Goal: Task Accomplishment & Management: Manage account settings

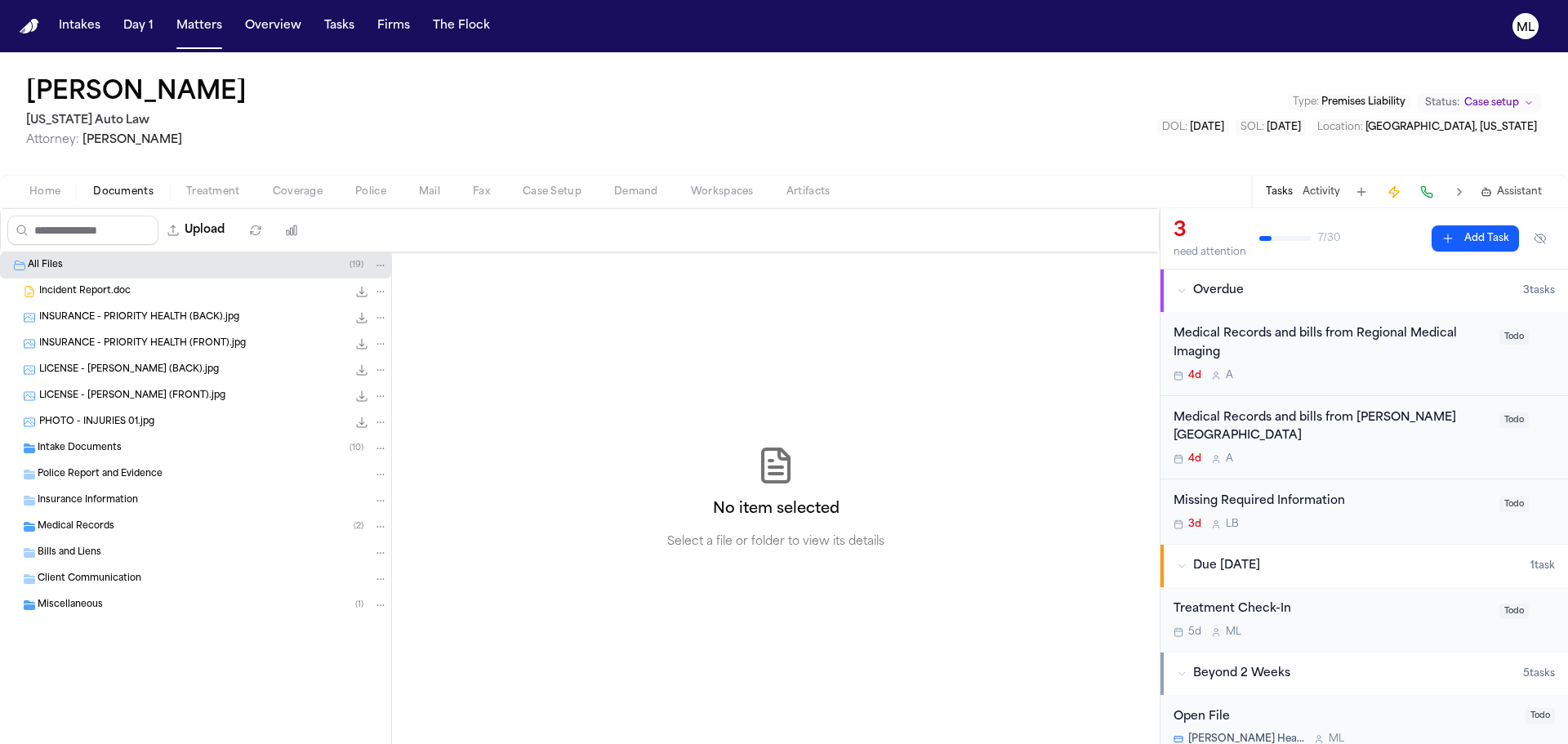
click at [1412, 529] on div "3d L B" at bounding box center [1331, 524] width 316 height 13
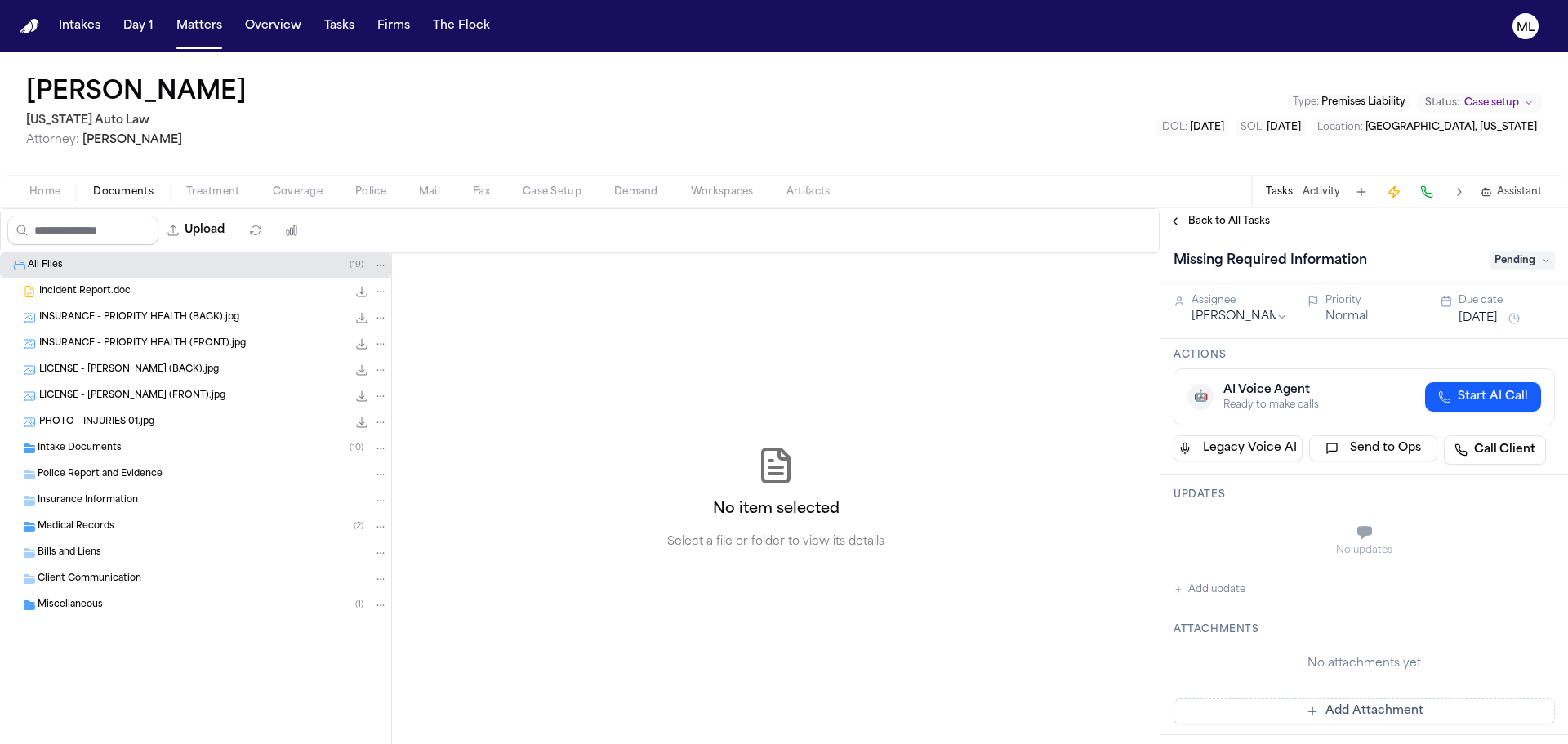
click at [1523, 255] on span "Pending" at bounding box center [1522, 260] width 66 height 20
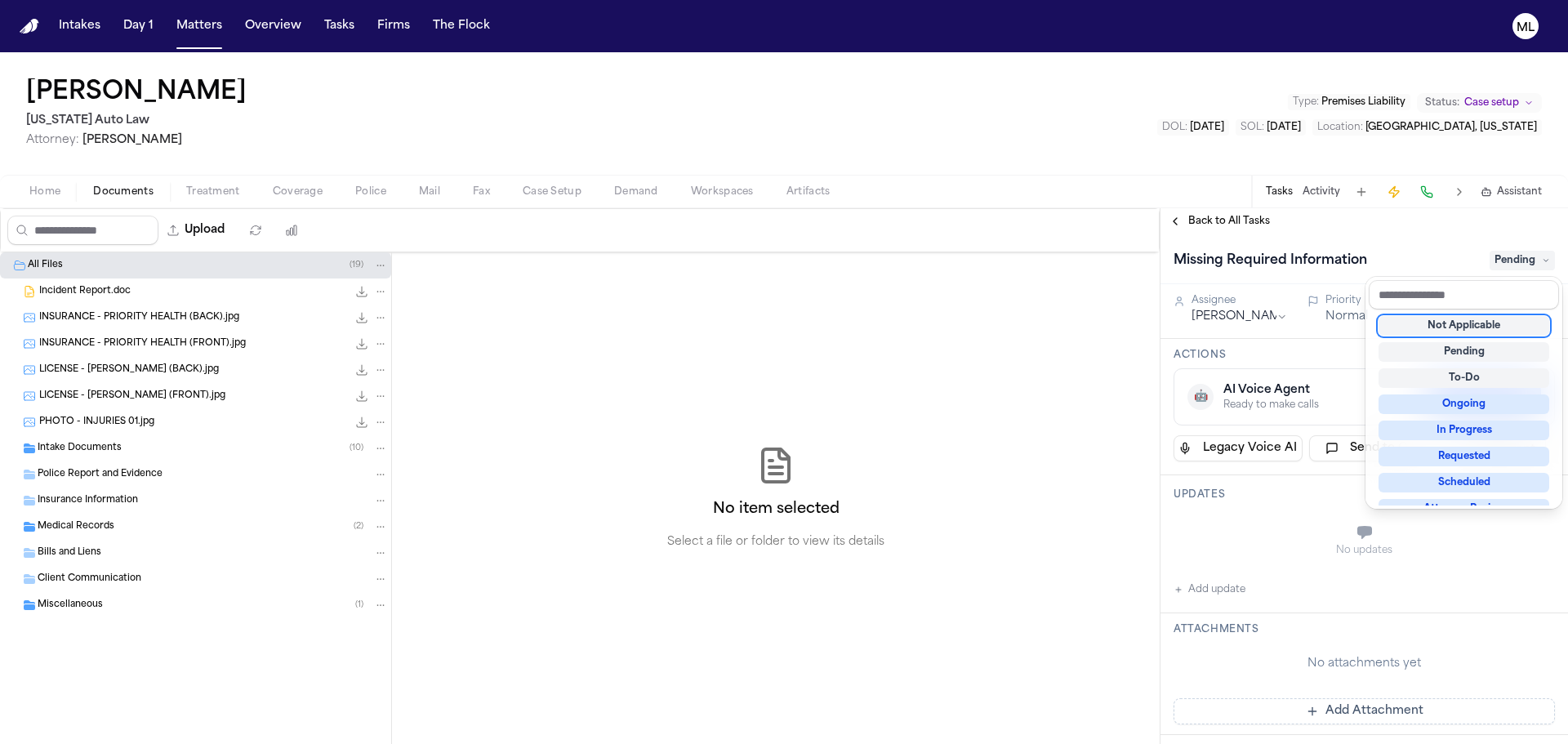
click at [1486, 325] on div "Not Applicable" at bounding box center [1464, 325] width 171 height 20
click at [1226, 213] on div "Back to All Tasks Missing Required Information Not Applicable Assignee Lina Bec…" at bounding box center [1364, 476] width 408 height 536
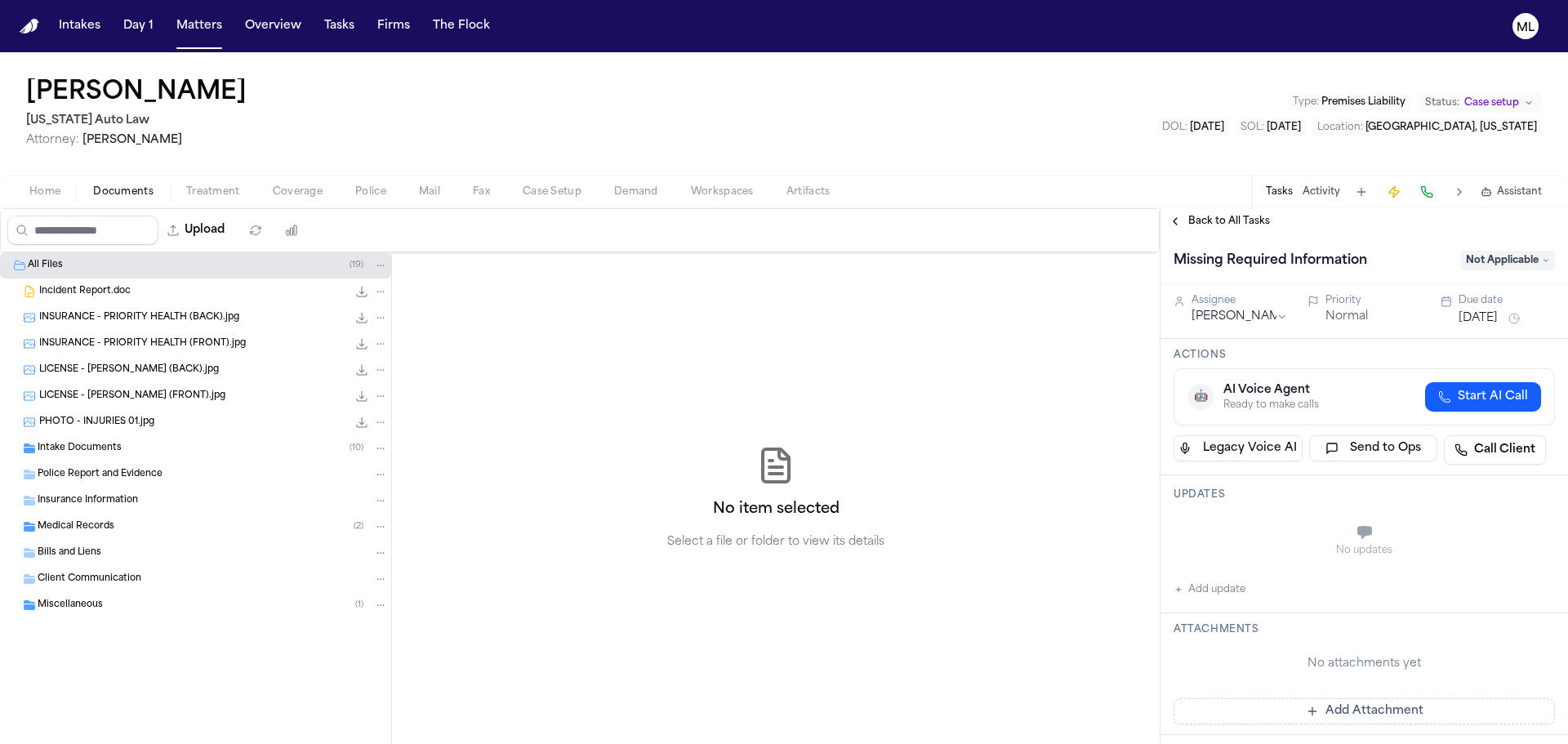
click at [1223, 213] on div "Back to All Tasks" at bounding box center [1364, 221] width 408 height 26
click at [1217, 216] on span "Back to All Tasks" at bounding box center [1229, 221] width 82 height 13
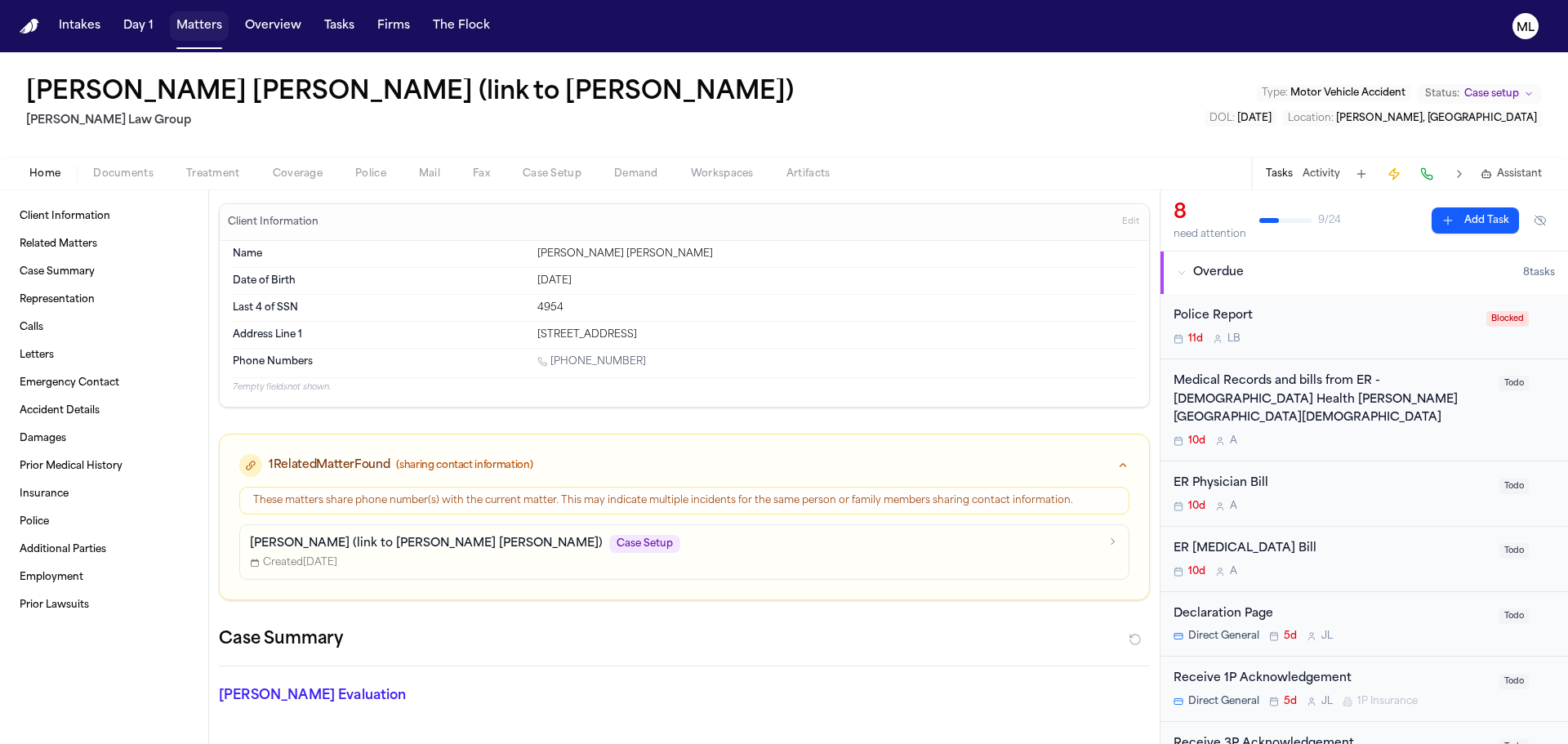
click at [202, 15] on button "Matters" at bounding box center [199, 25] width 59 height 29
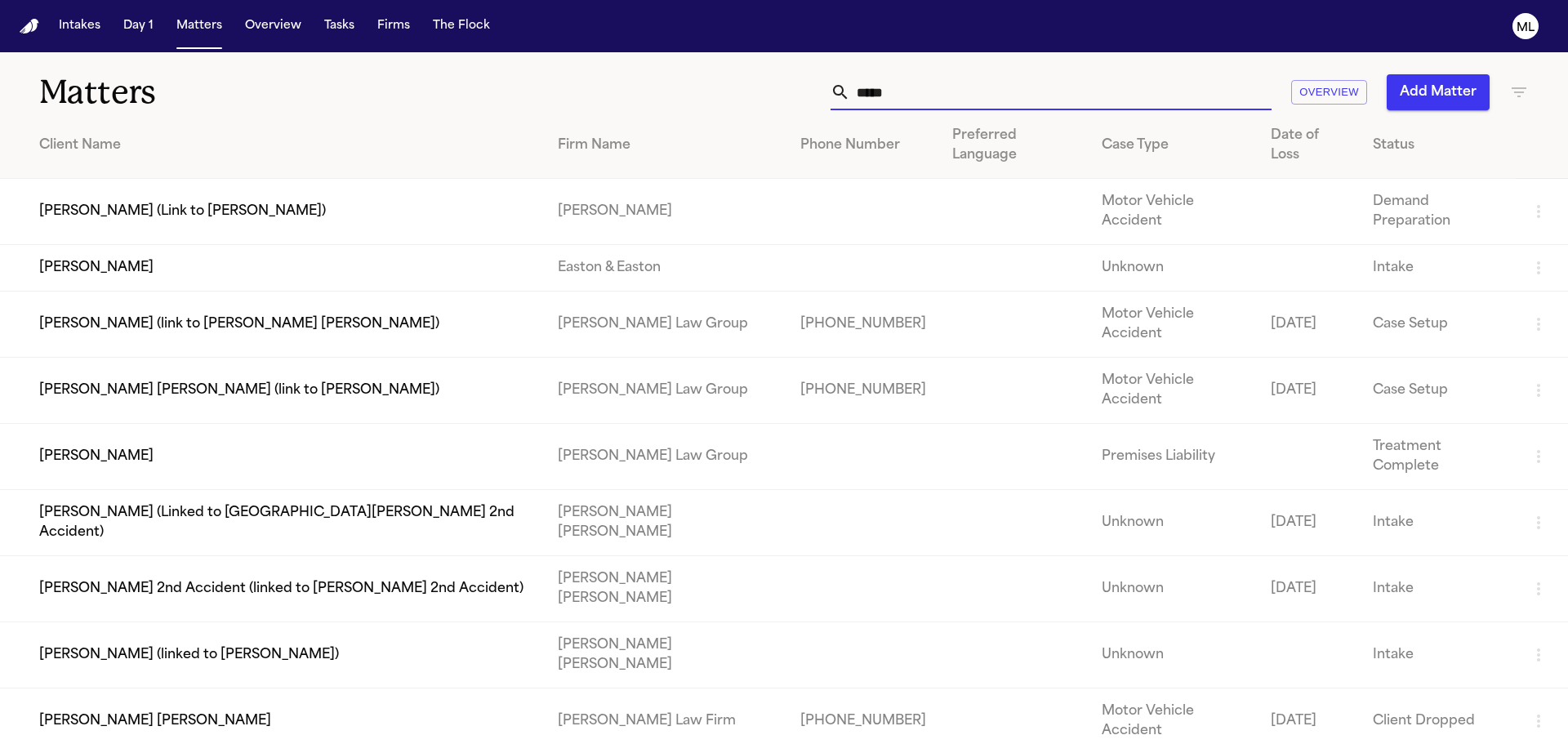
drag, startPoint x: 929, startPoint y: 92, endPoint x: 826, endPoint y: 80, distance: 103.7
click at [830, 86] on div "****" at bounding box center [1051, 92] width 441 height 36
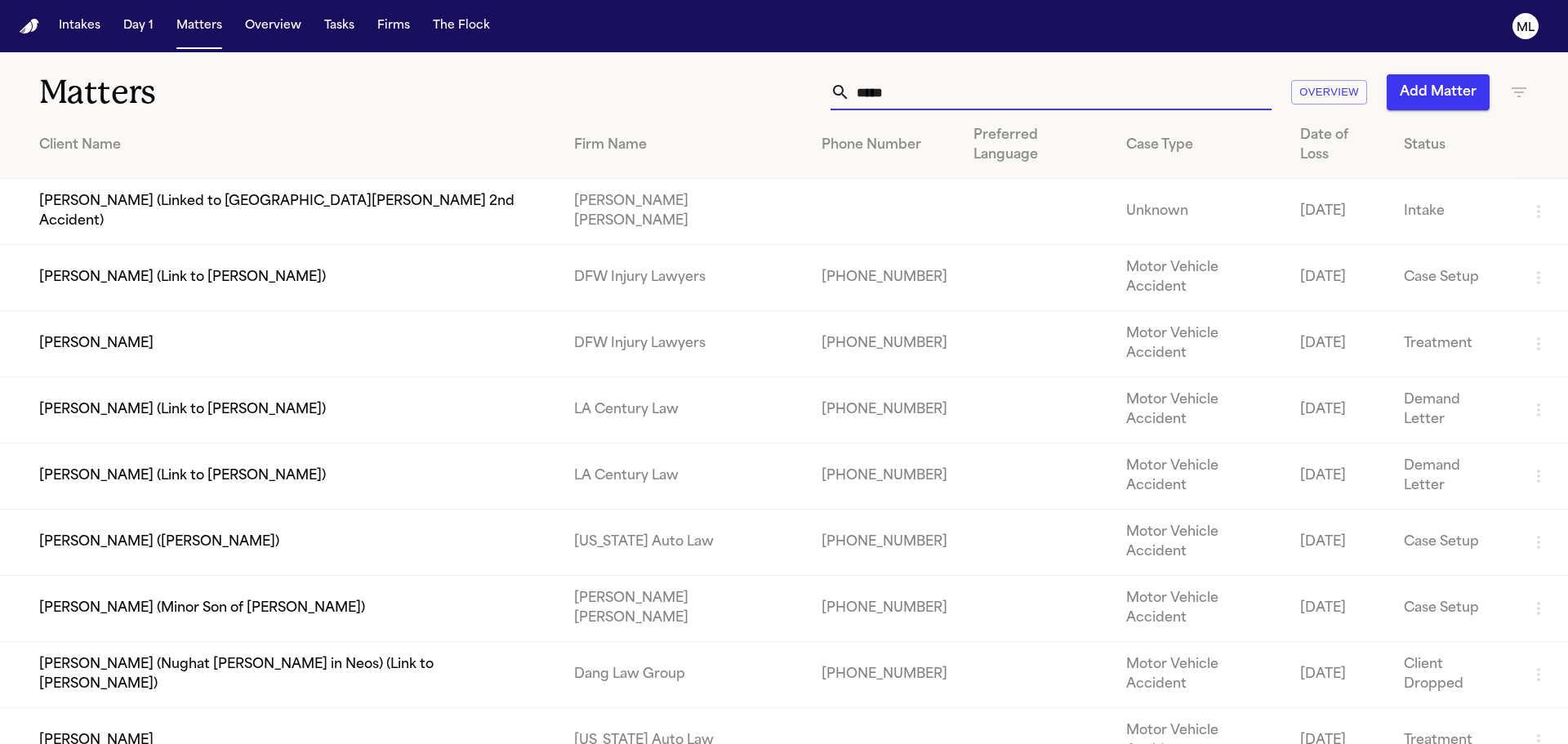
type input "*****"
click at [400, 311] on td "[PERSON_NAME]" at bounding box center [280, 344] width 561 height 67
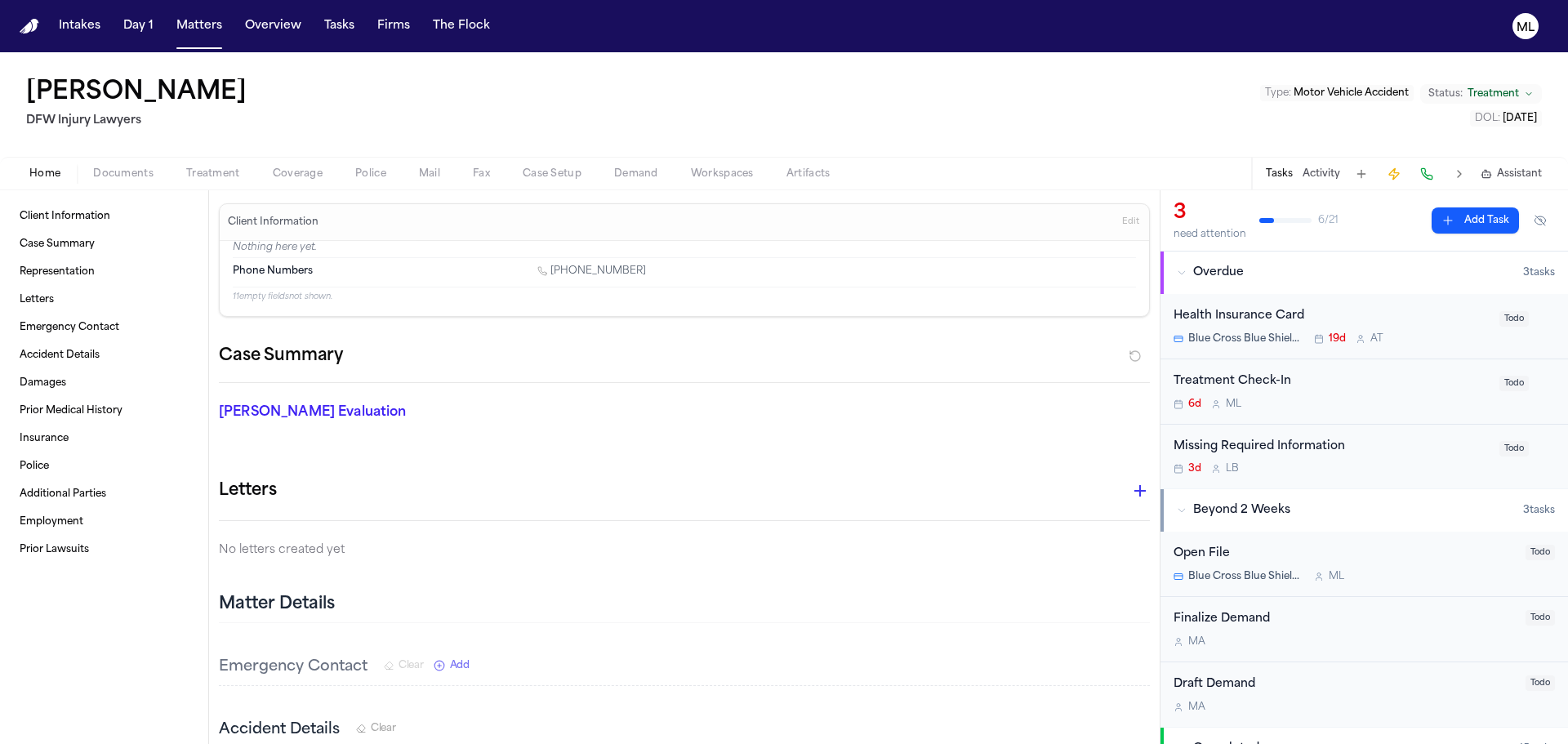
click at [1440, 462] on div "3d L B" at bounding box center [1331, 469] width 316 height 13
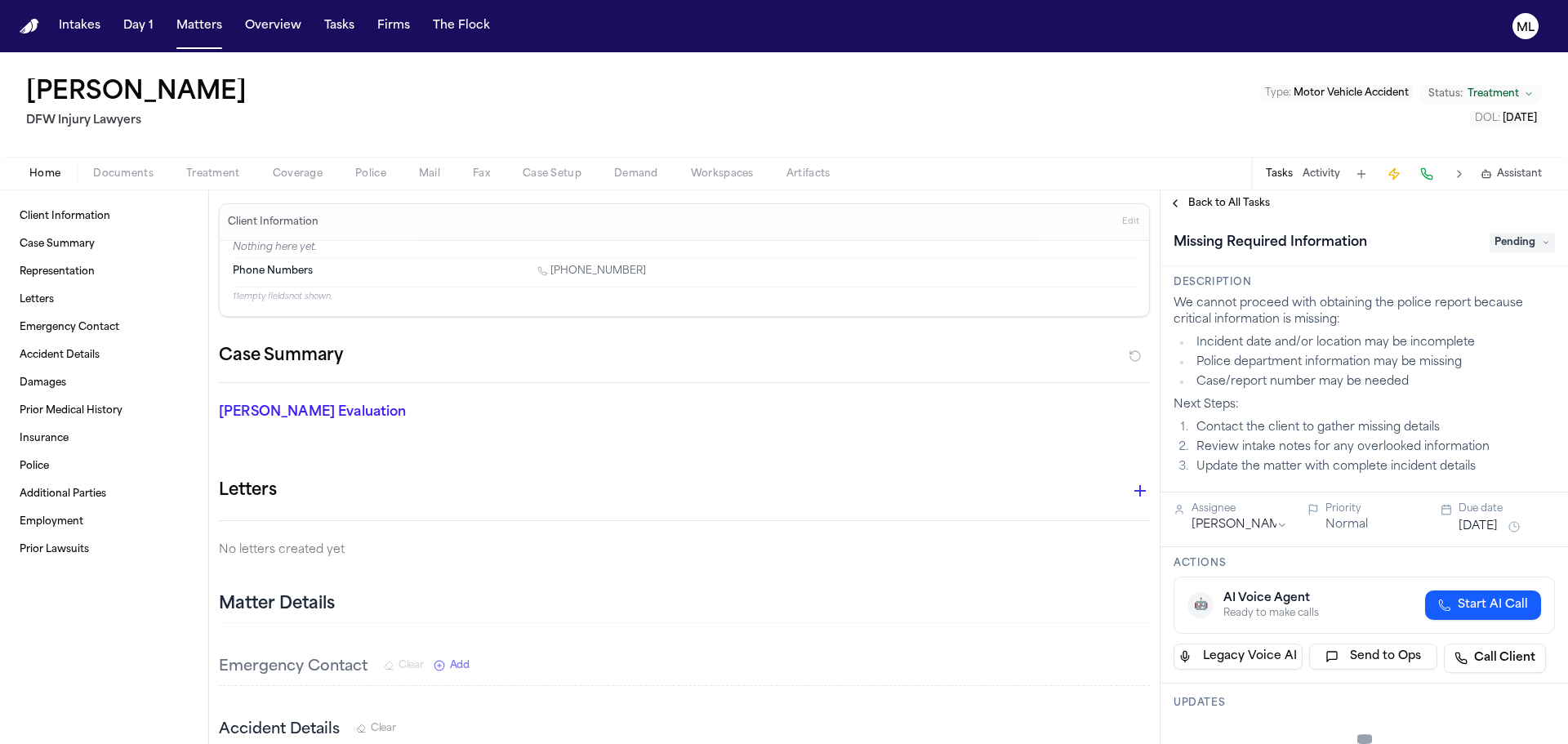
click at [1519, 238] on span "Pending" at bounding box center [1522, 242] width 66 height 20
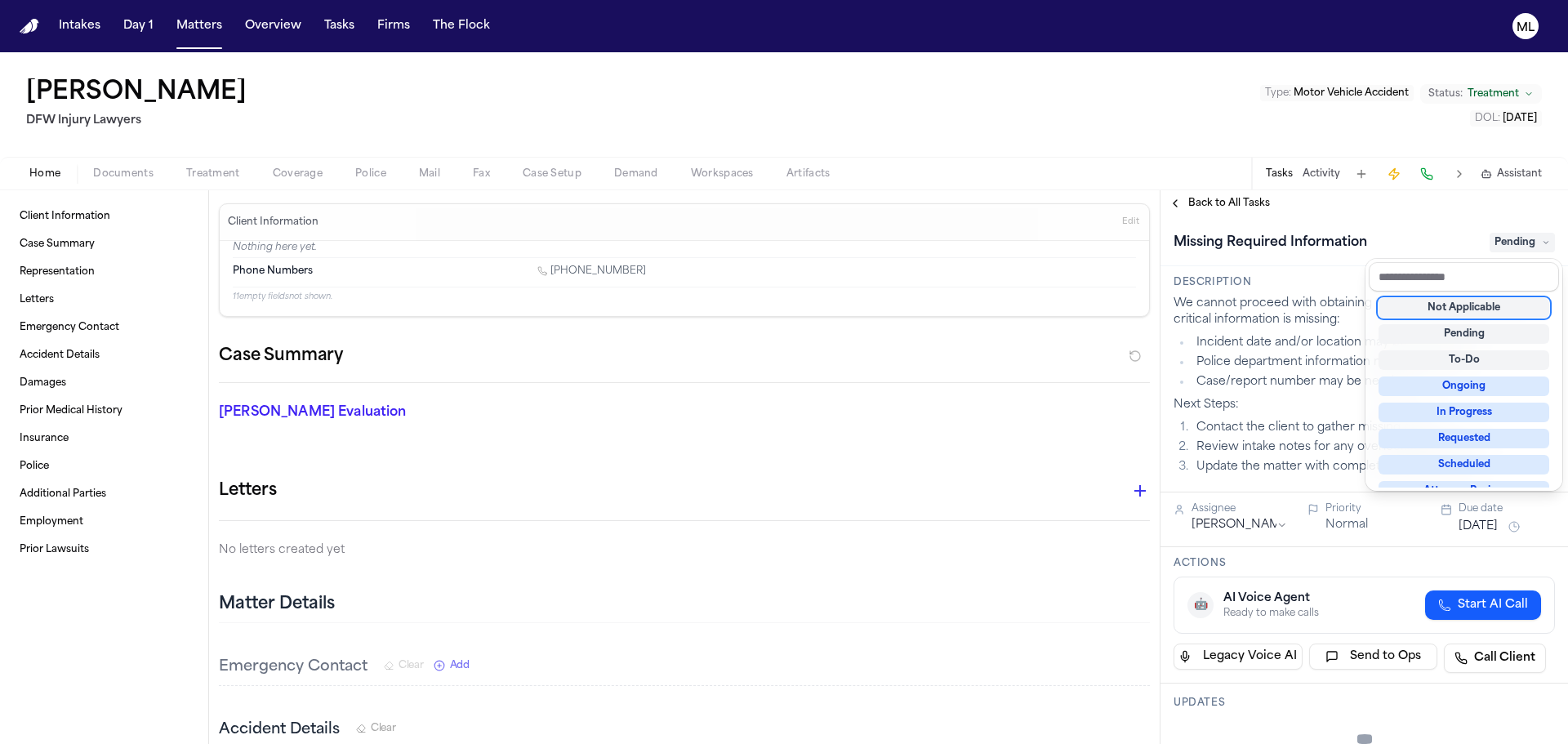
click at [1481, 311] on div "Not Applicable" at bounding box center [1464, 307] width 171 height 20
click at [1234, 201] on div "Back to All Tasks Missing Required Information Not Applicable Description We ca…" at bounding box center [1364, 467] width 408 height 554
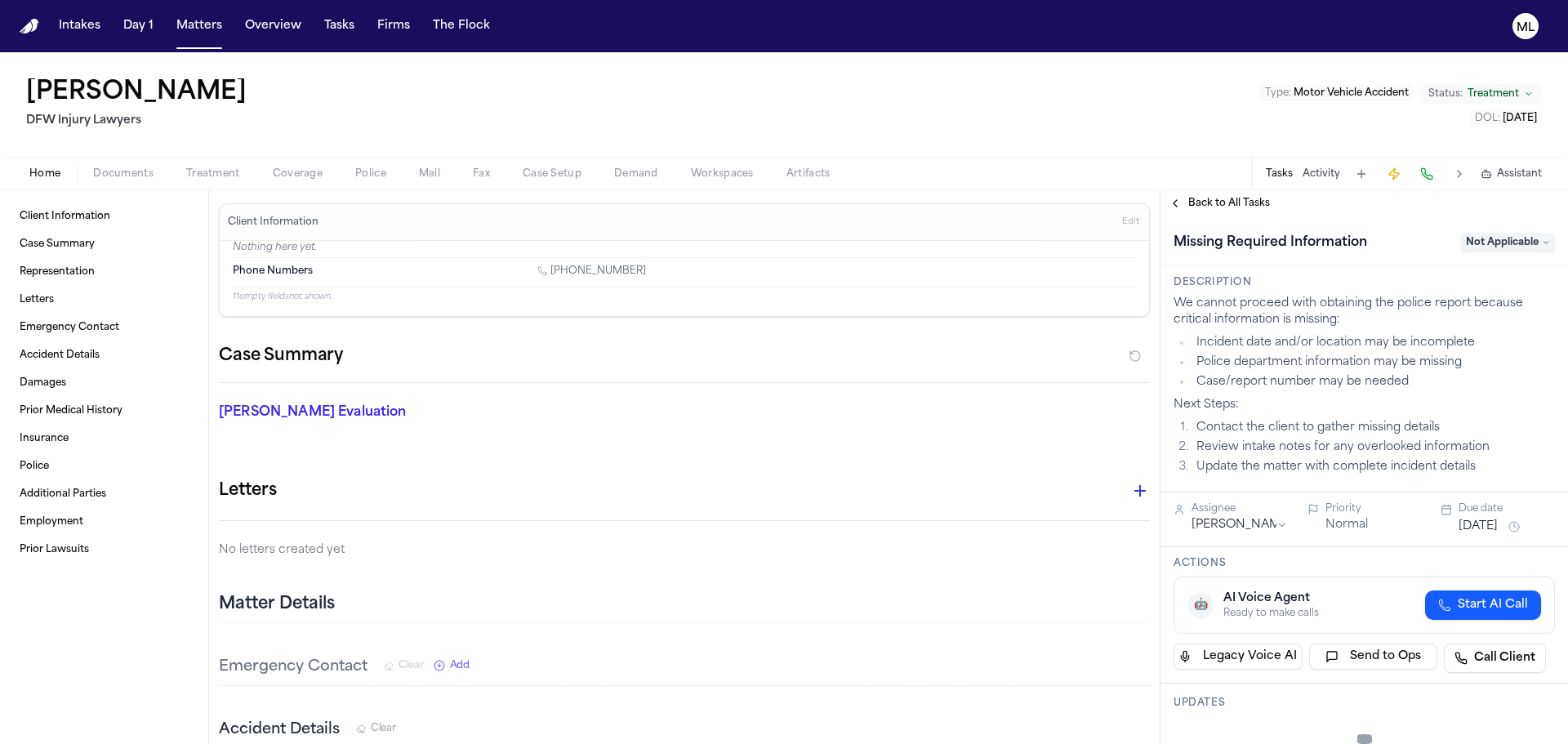
click at [1234, 201] on span "Back to All Tasks" at bounding box center [1229, 203] width 82 height 13
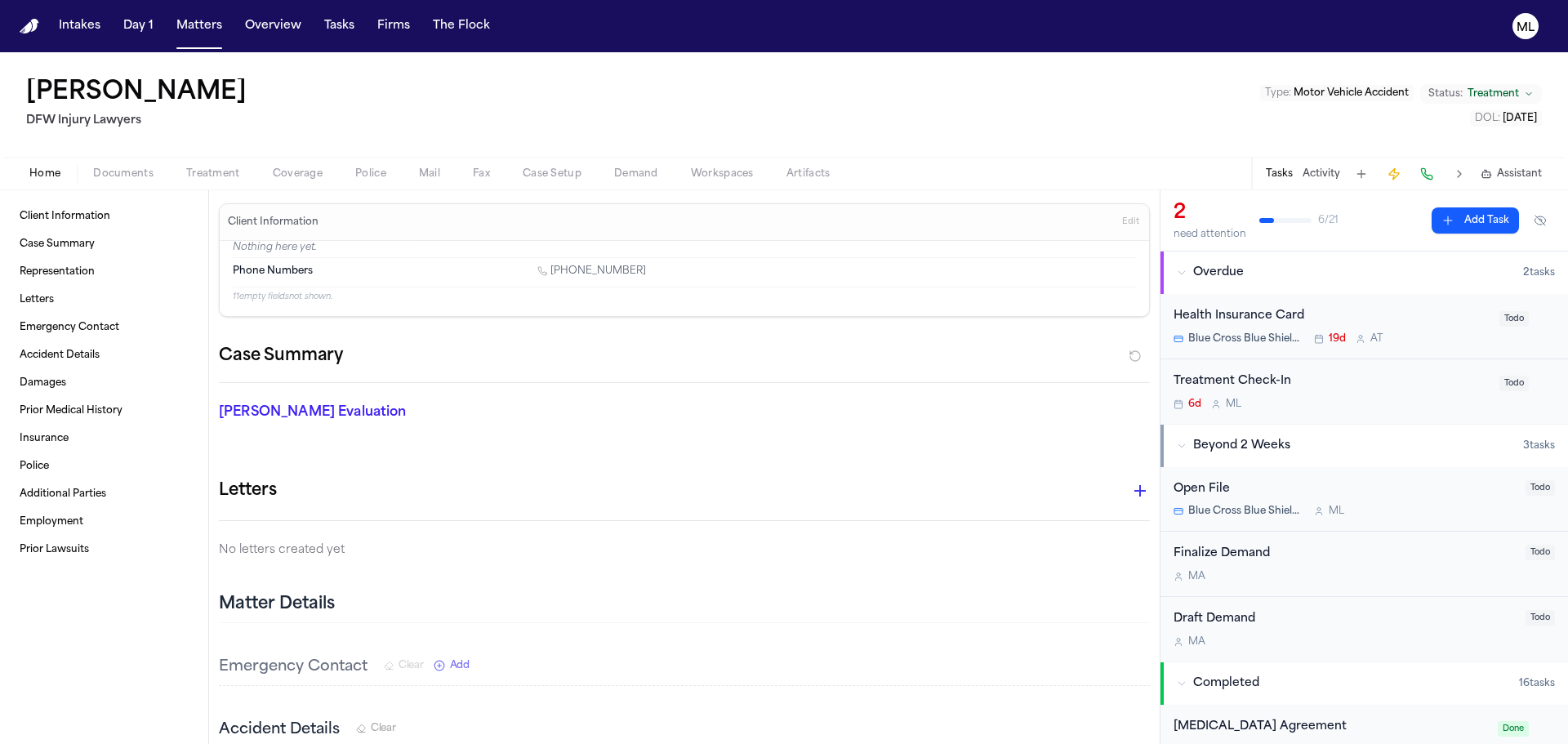
click at [1471, 218] on button "Add Task" at bounding box center [1474, 220] width 87 height 26
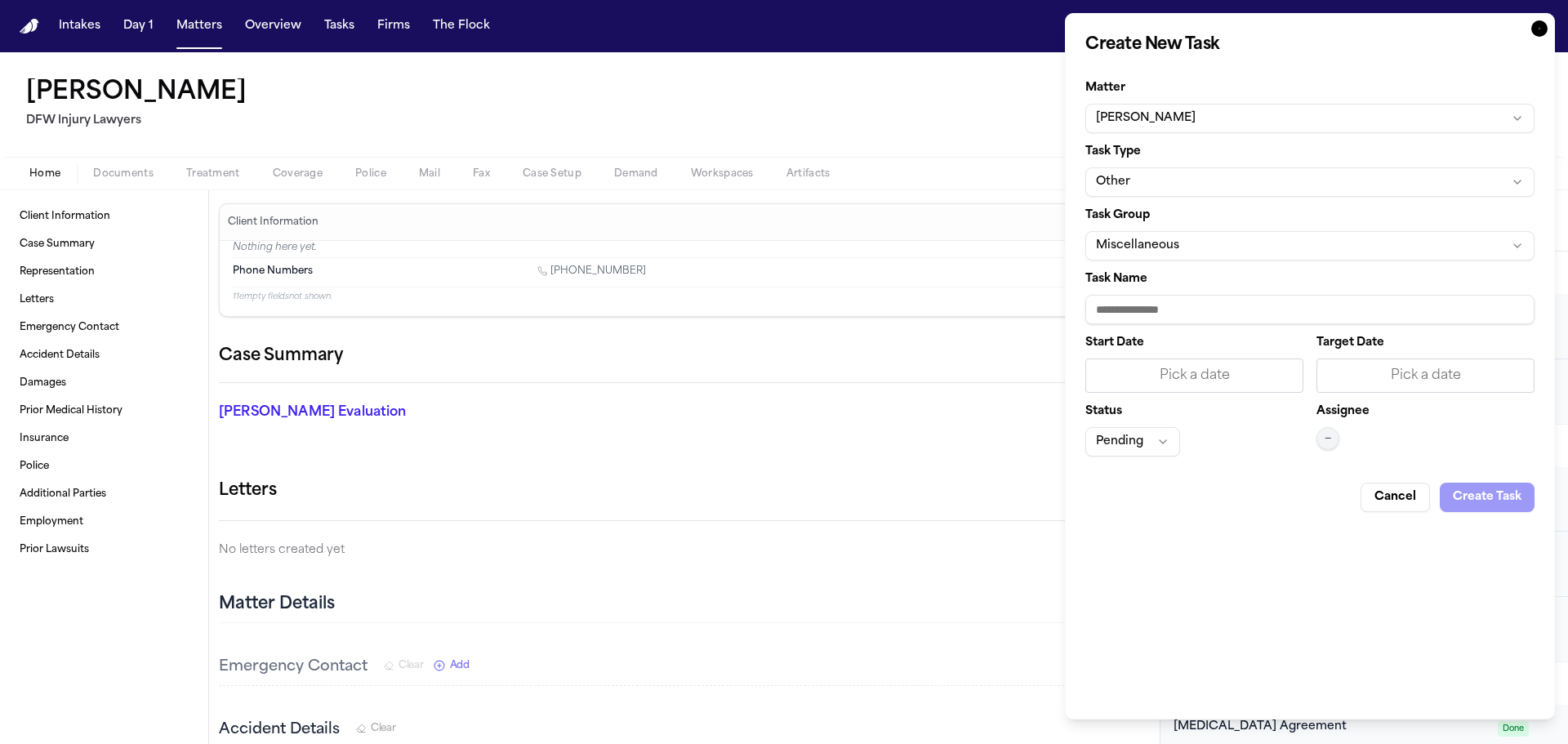
click at [1240, 181] on button "Other" at bounding box center [1309, 182] width 449 height 29
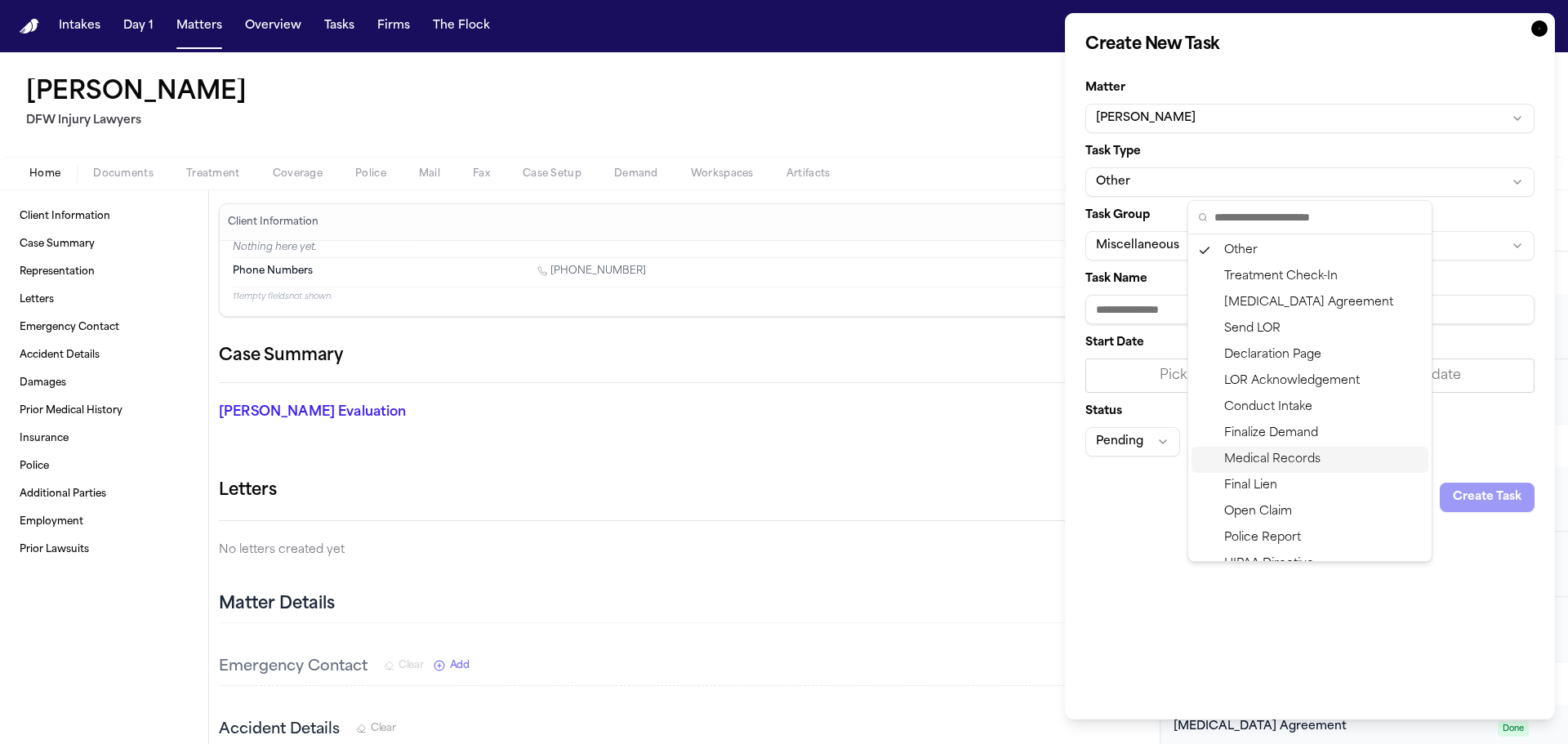
click at [1284, 460] on div "Medical Records" at bounding box center [1309, 460] width 237 height 26
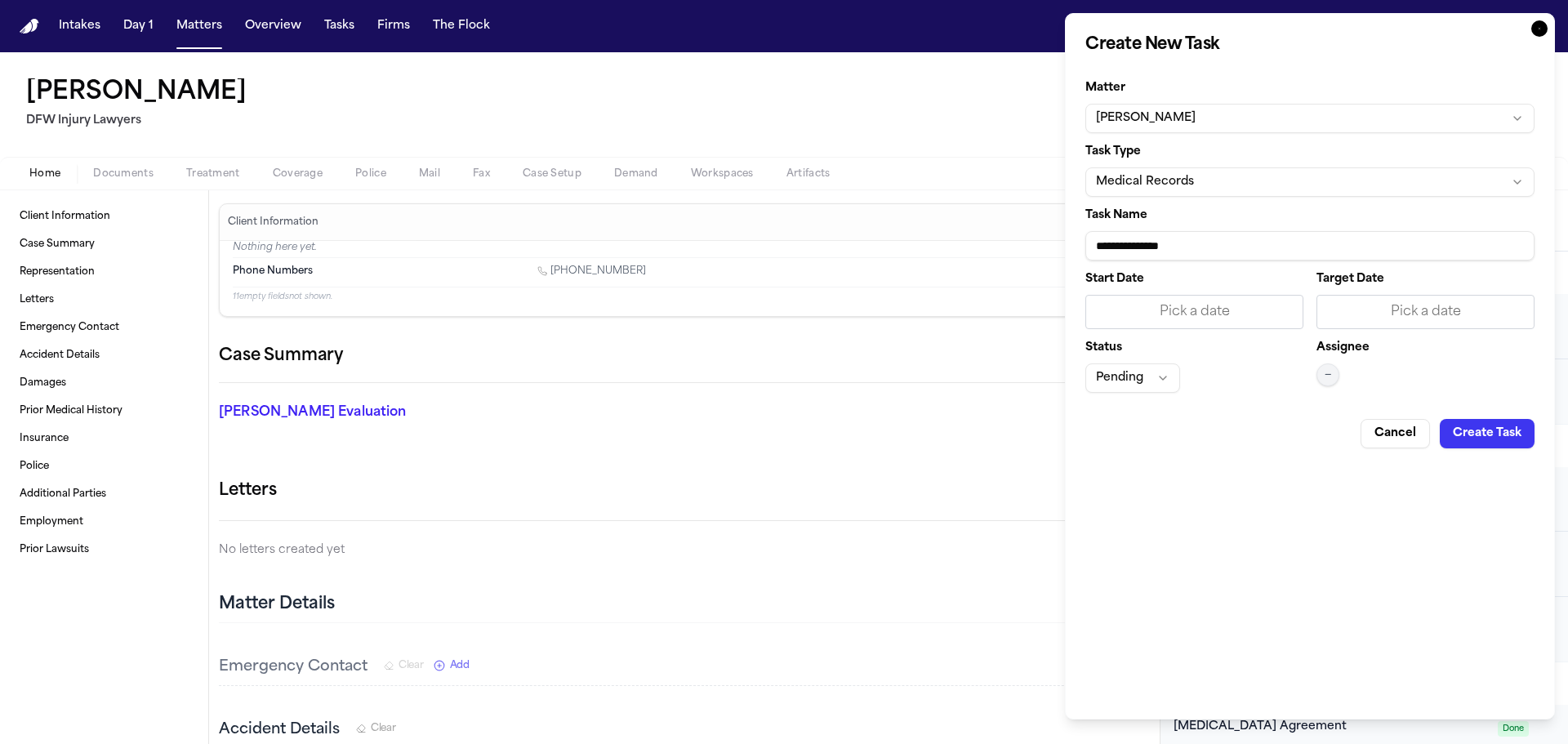
click at [1232, 240] on input "**********" at bounding box center [1309, 246] width 449 height 29
click at [1486, 307] on div "Pick a date" at bounding box center [1426, 311] width 197 height 20
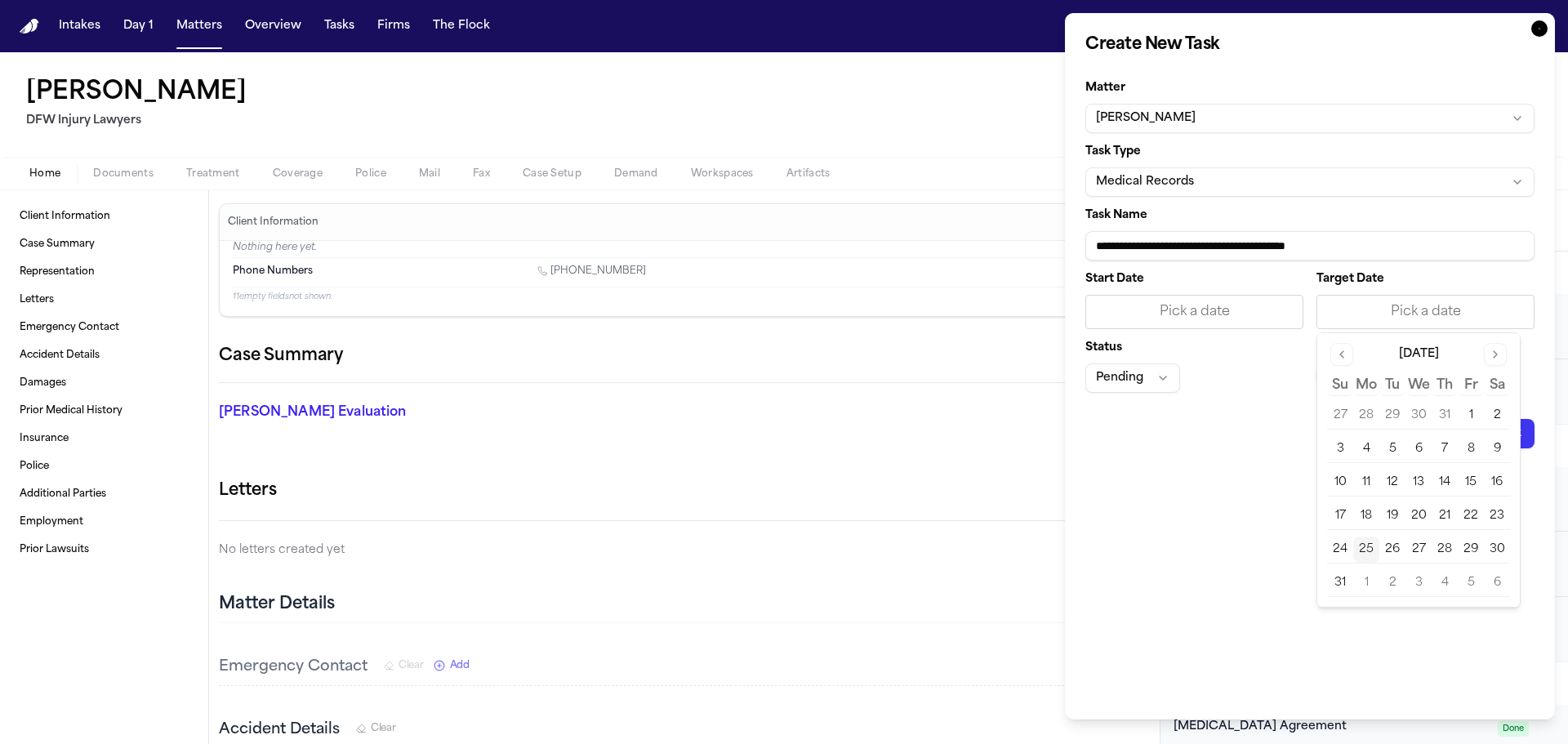
click at [1393, 547] on button "26" at bounding box center [1393, 549] width 26 height 26
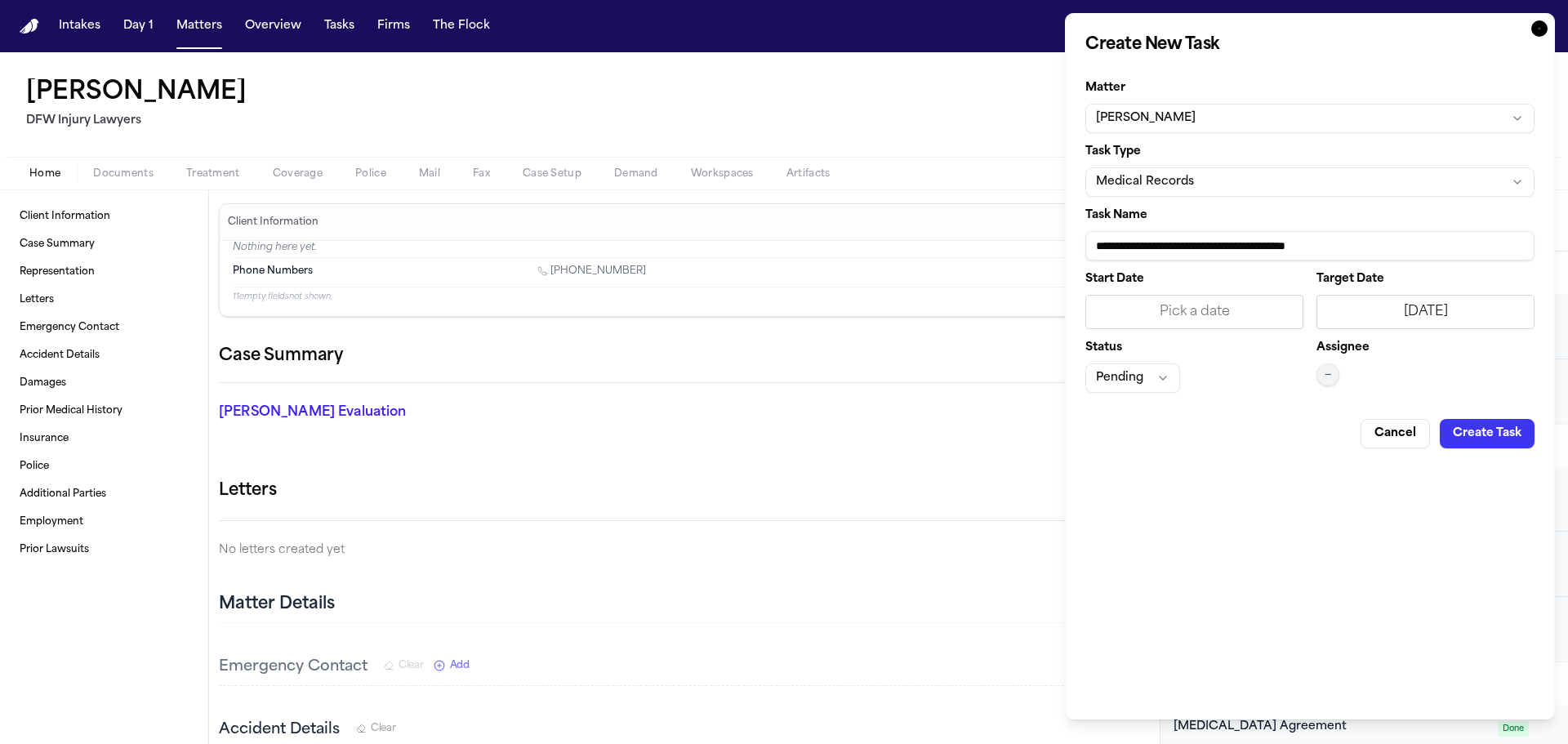
click at [1332, 376] on button "—" at bounding box center [1327, 375] width 22 height 22
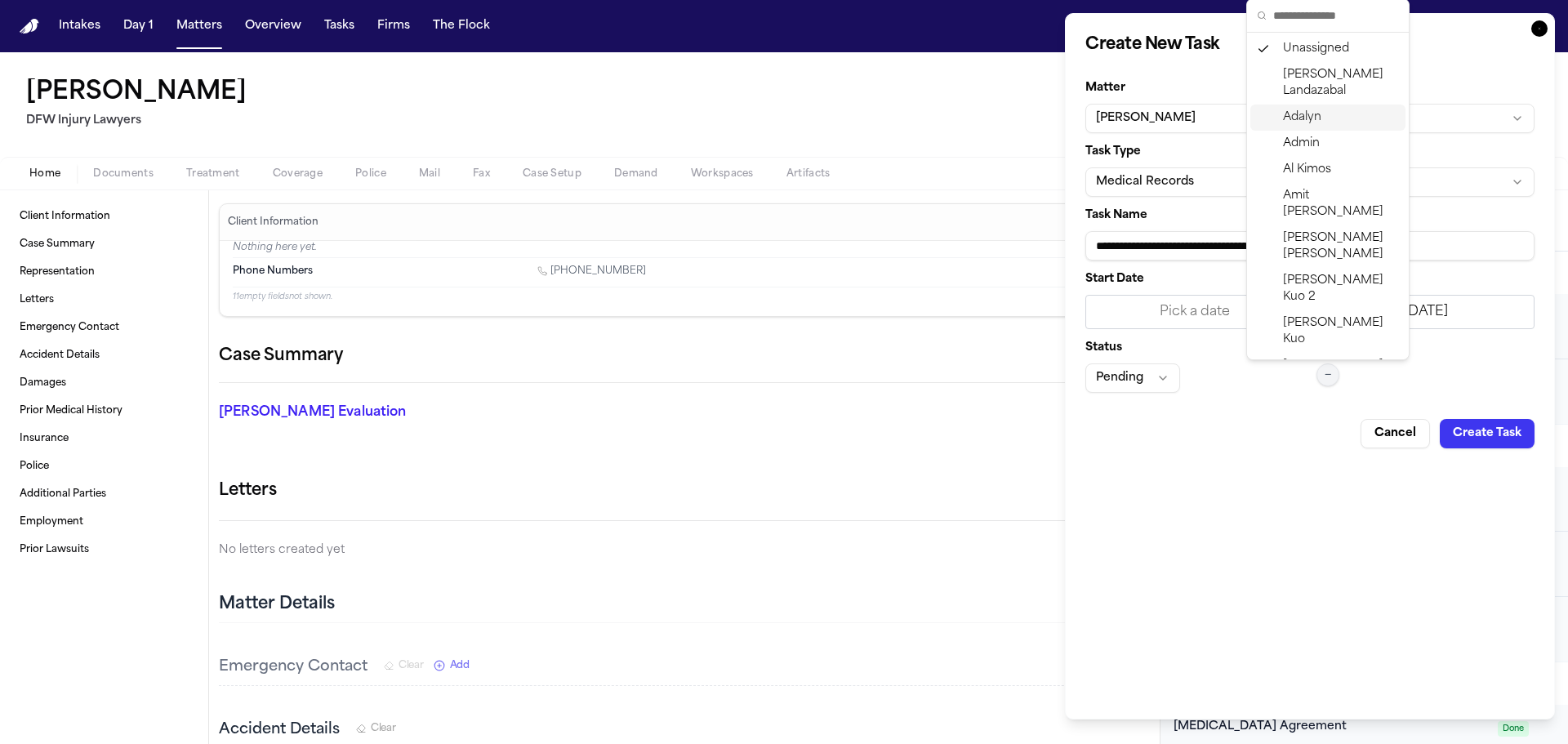
click at [1322, 116] on div "Adalyn" at bounding box center [1328, 118] width 156 height 26
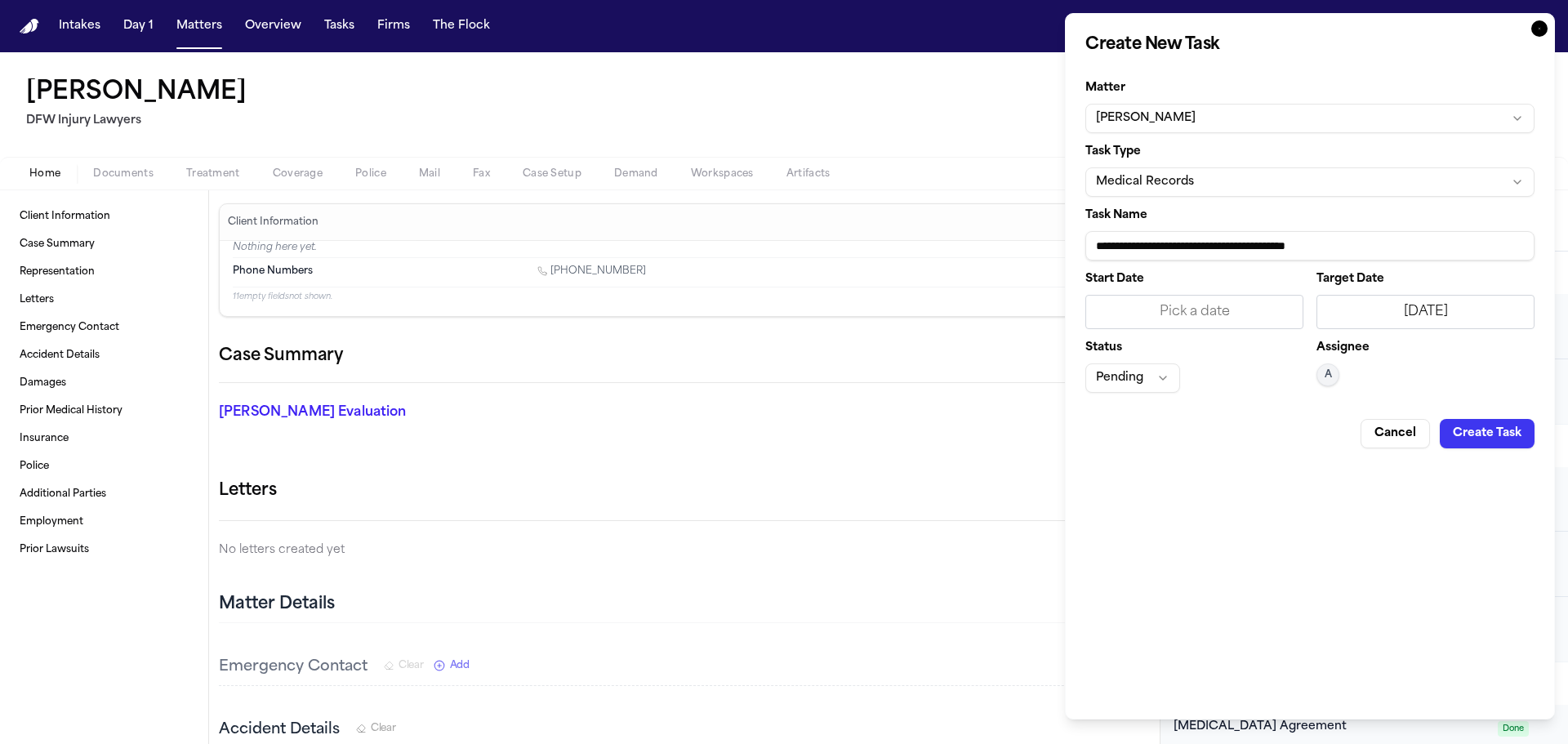
drag, startPoint x: 1232, startPoint y: 174, endPoint x: 1232, endPoint y: 163, distance: 11.0
click at [1232, 170] on button "Medical Records" at bounding box center [1309, 182] width 449 height 29
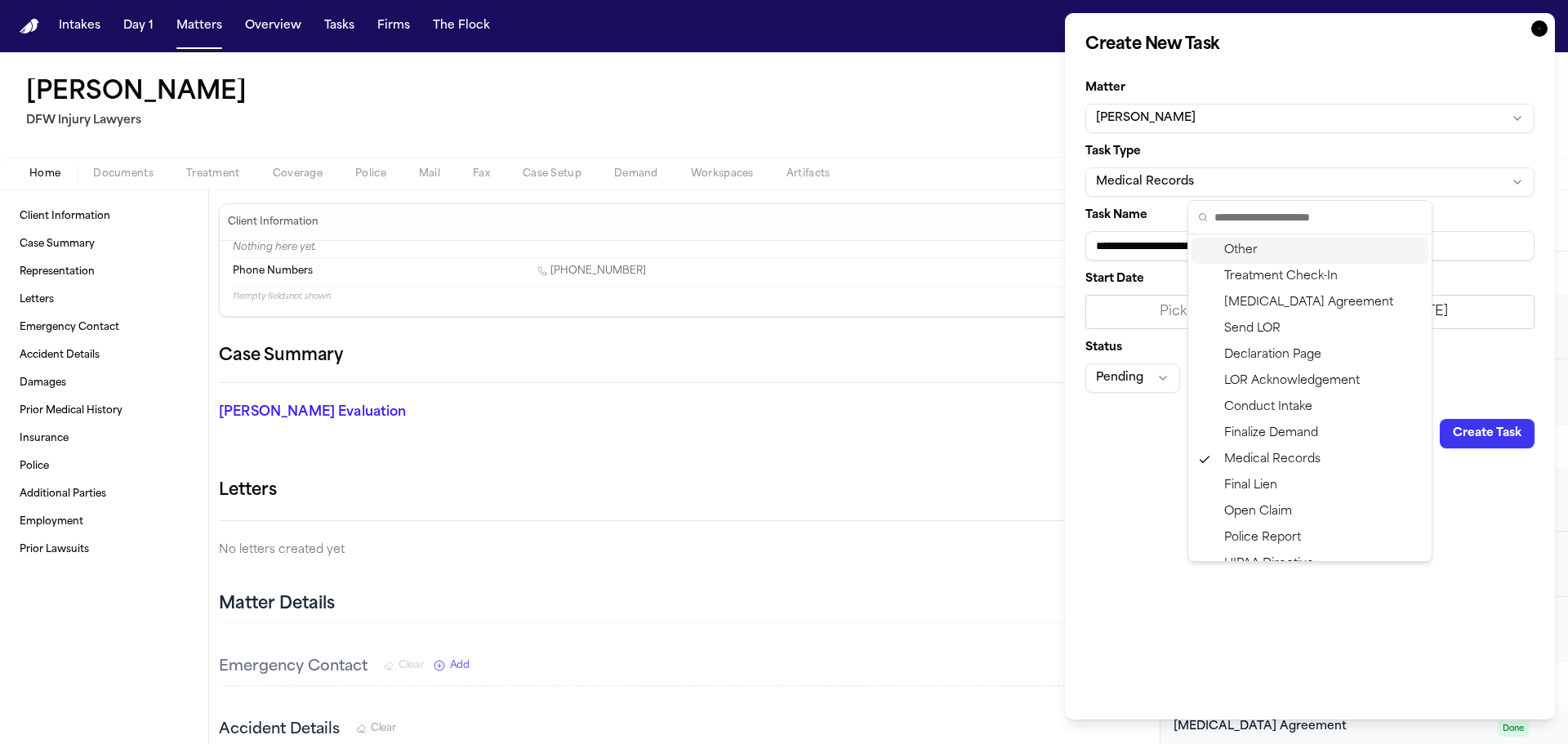
click at [1488, 235] on body "Intakes Day 1 Matters Overview Tasks Firms The Flock ML Tamara Hines DFW Injury…" at bounding box center [784, 372] width 1568 height 744
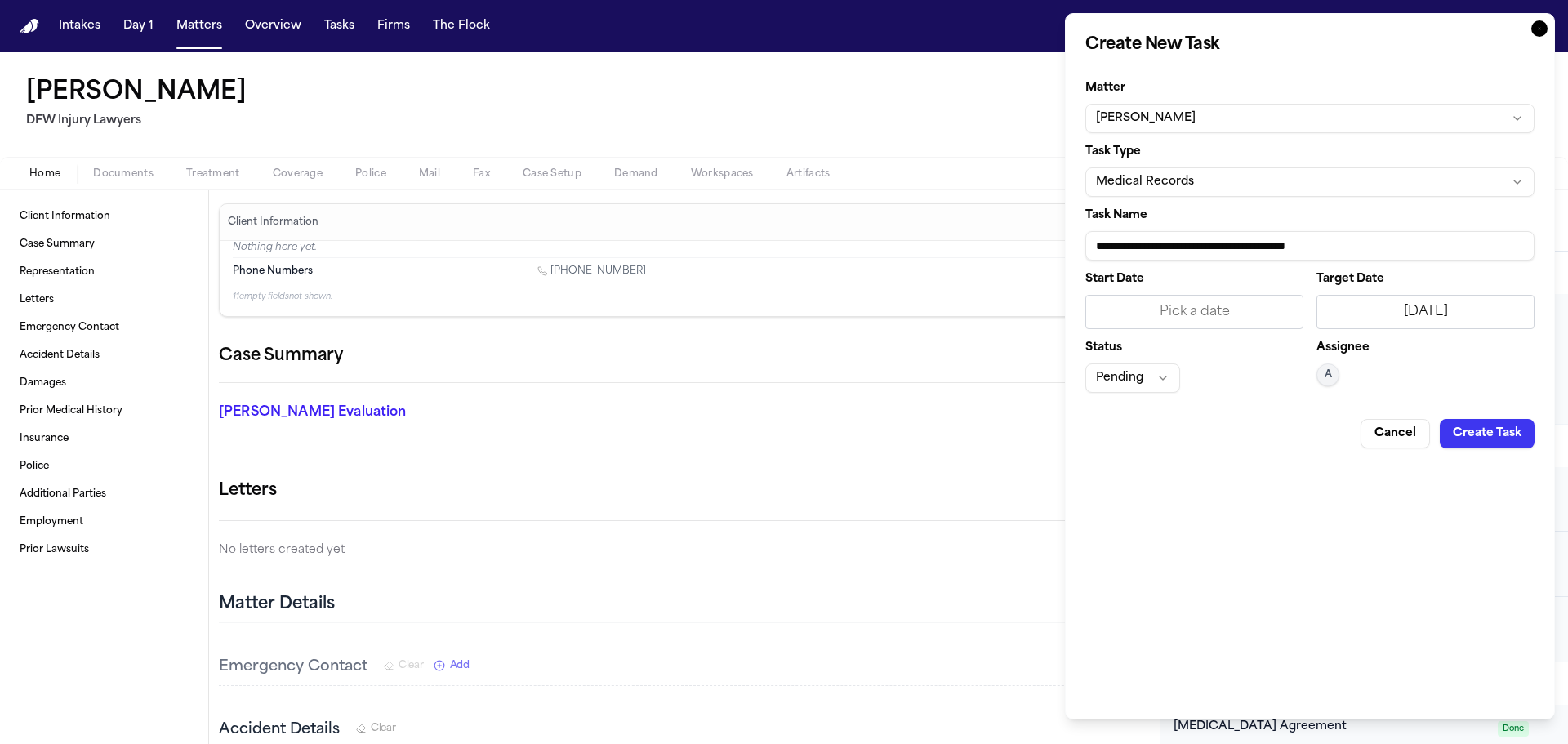
click at [1469, 238] on input "**********" at bounding box center [1309, 246] width 449 height 29
type input "**********"
click at [1173, 378] on button "Pending" at bounding box center [1132, 378] width 95 height 29
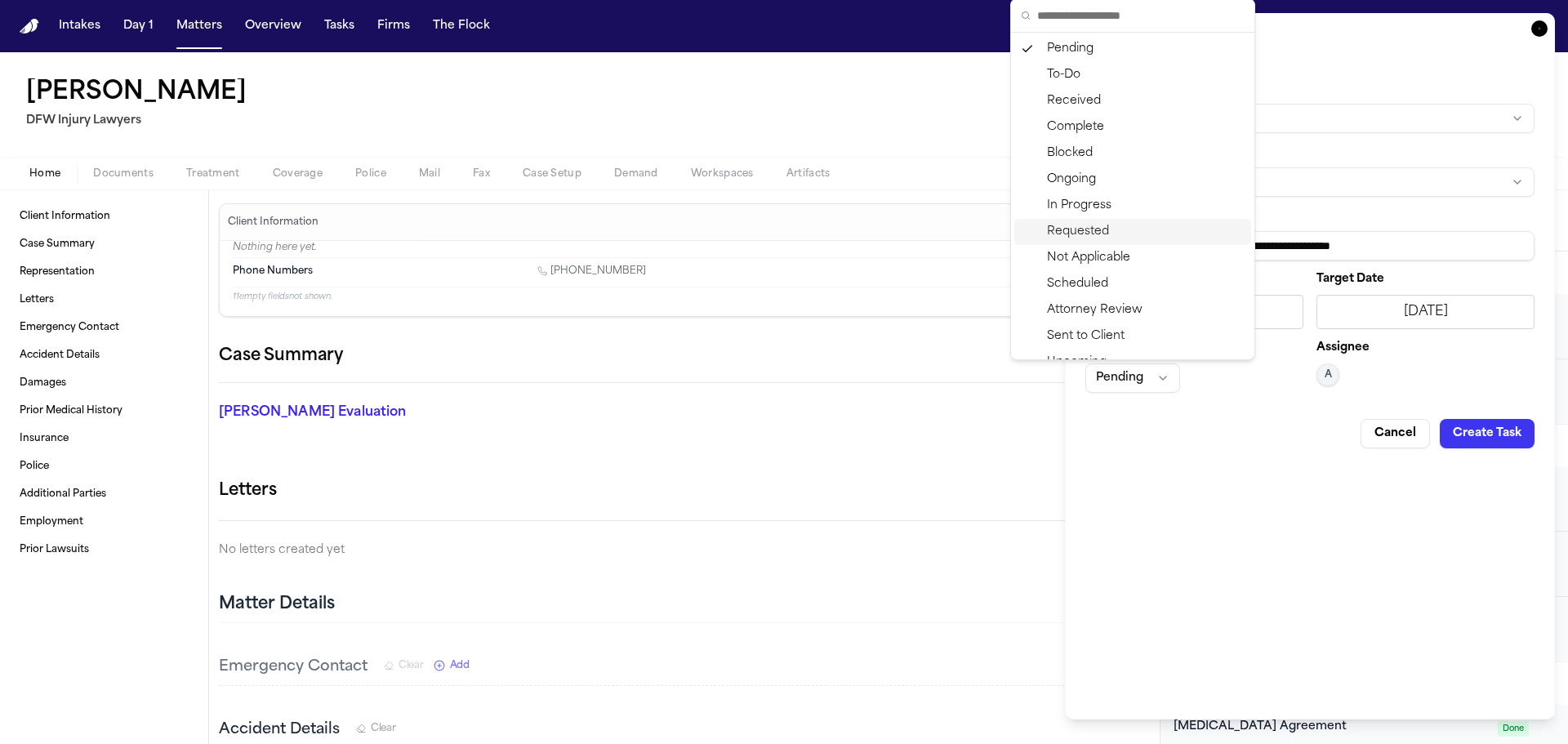
click at [1082, 236] on div "Requested" at bounding box center [1132, 231] width 237 height 26
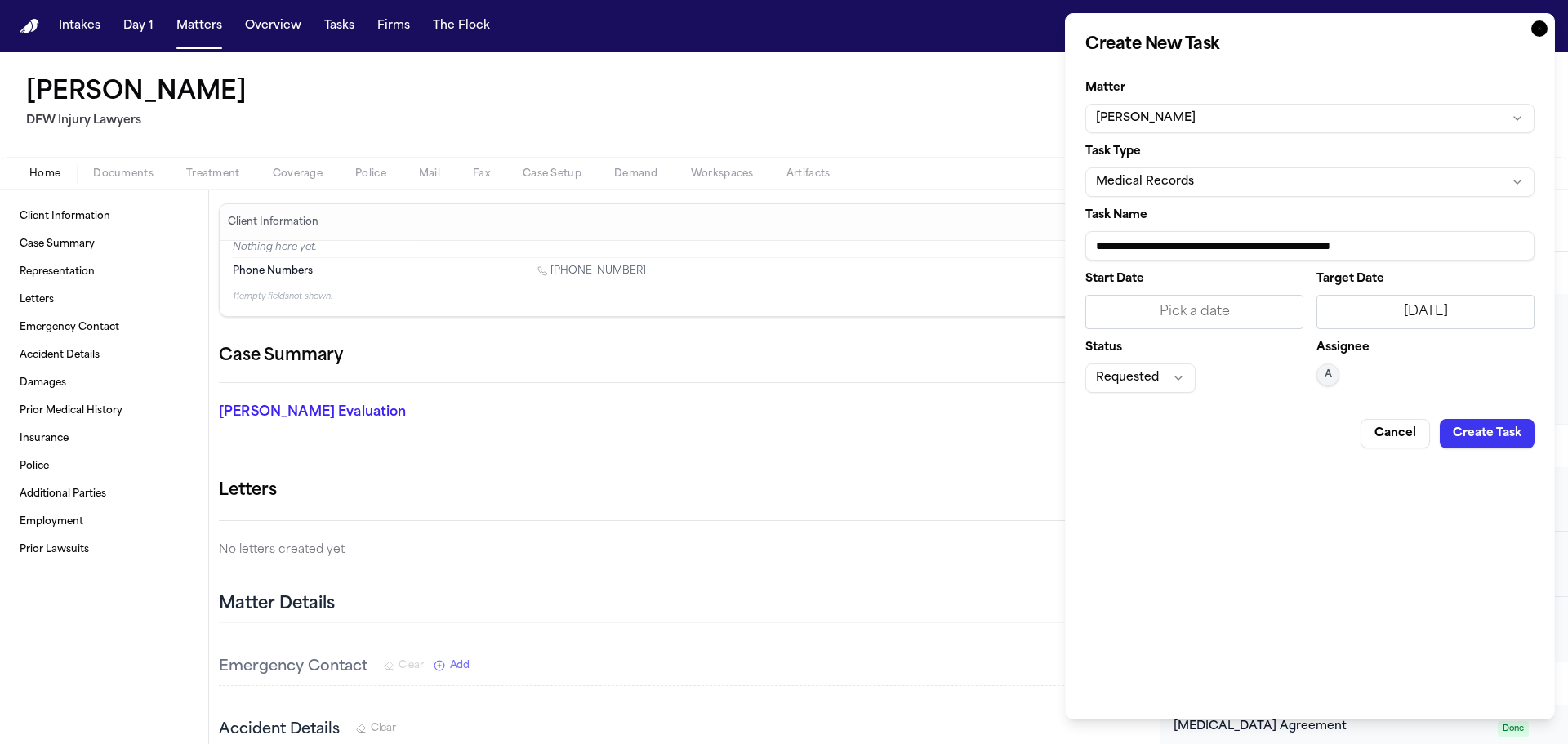
click at [1512, 443] on button "Create Task" at bounding box center [1486, 433] width 95 height 29
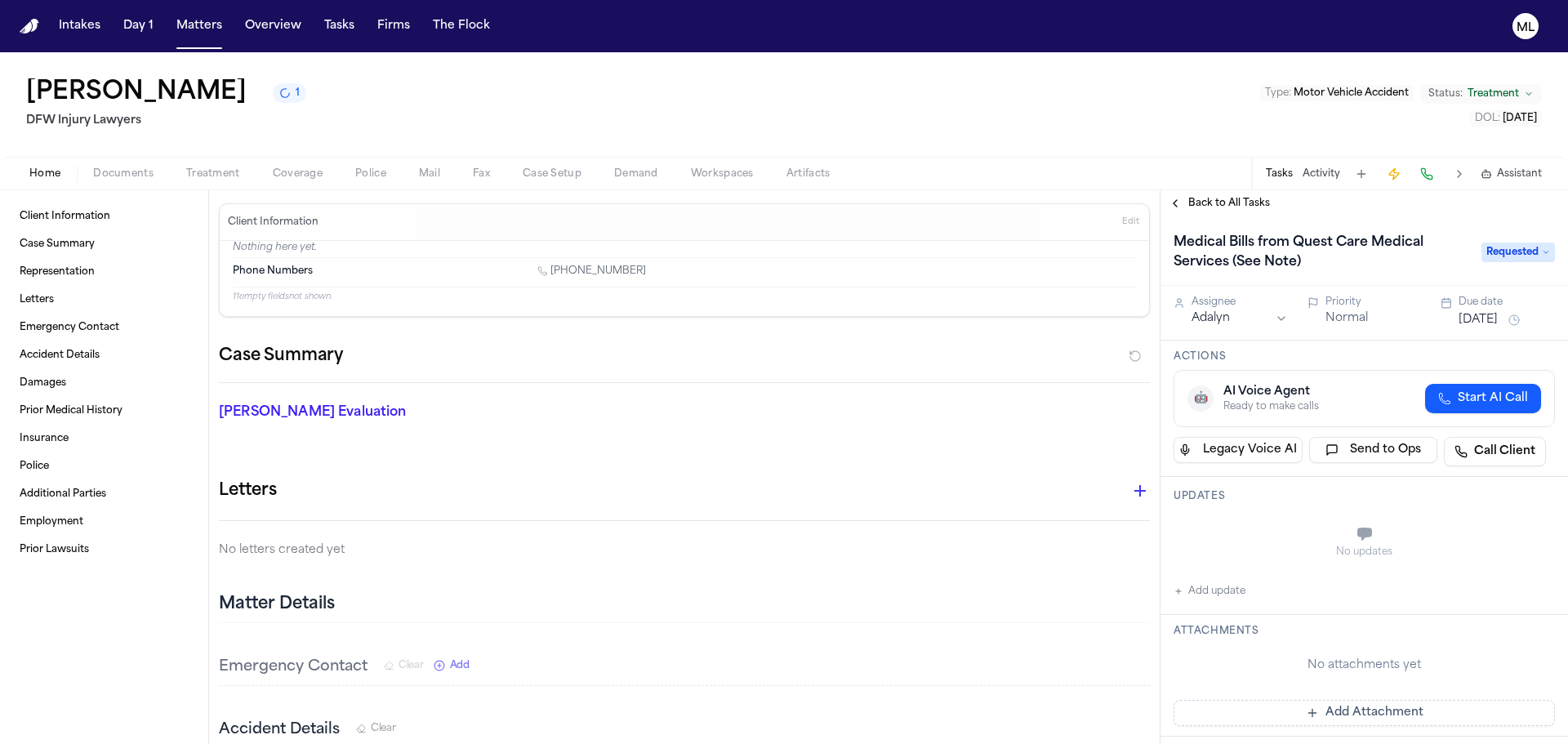
click at [1311, 702] on button "Add Attachment" at bounding box center [1364, 713] width 381 height 26
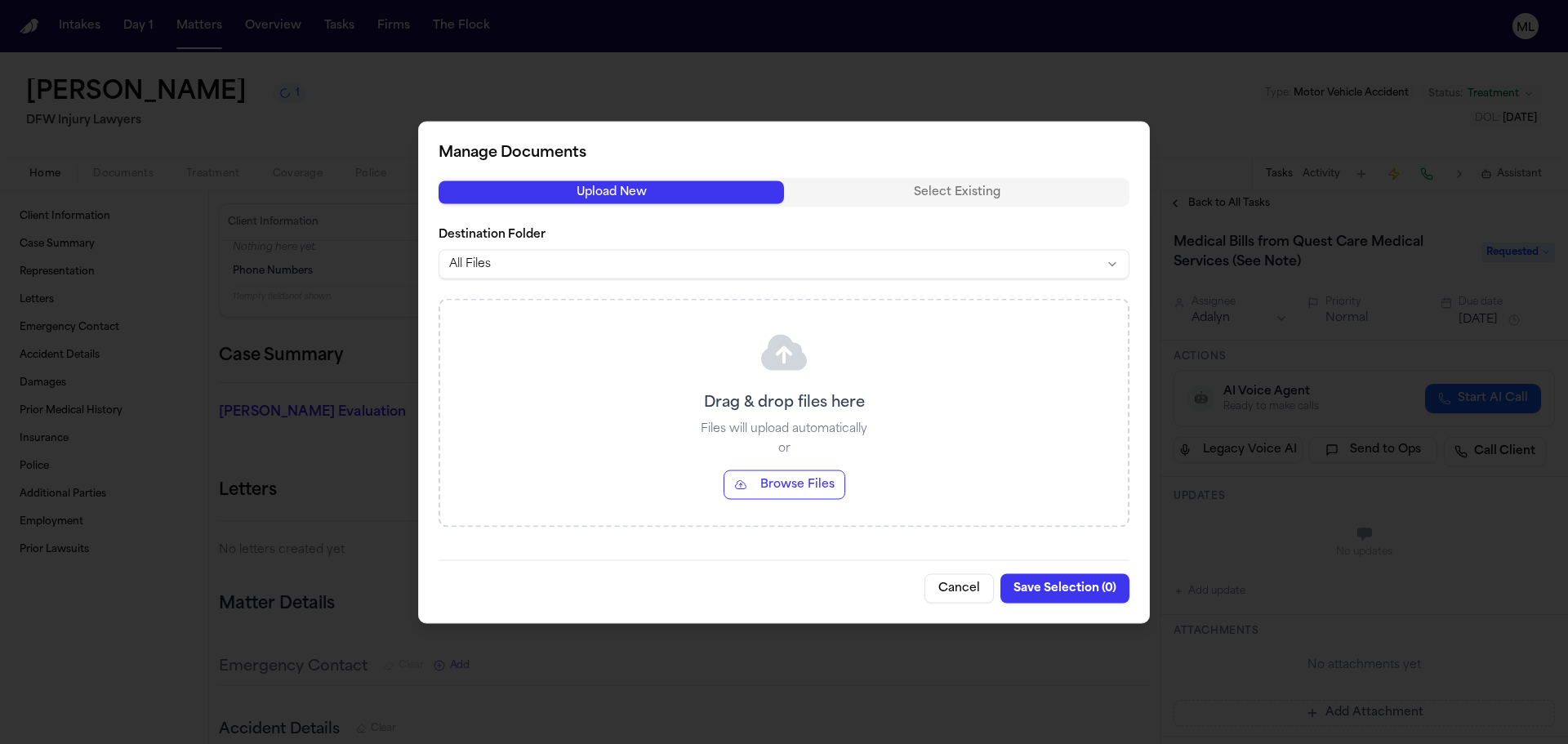
click at [749, 479] on button "Browse Files" at bounding box center [784, 484] width 122 height 29
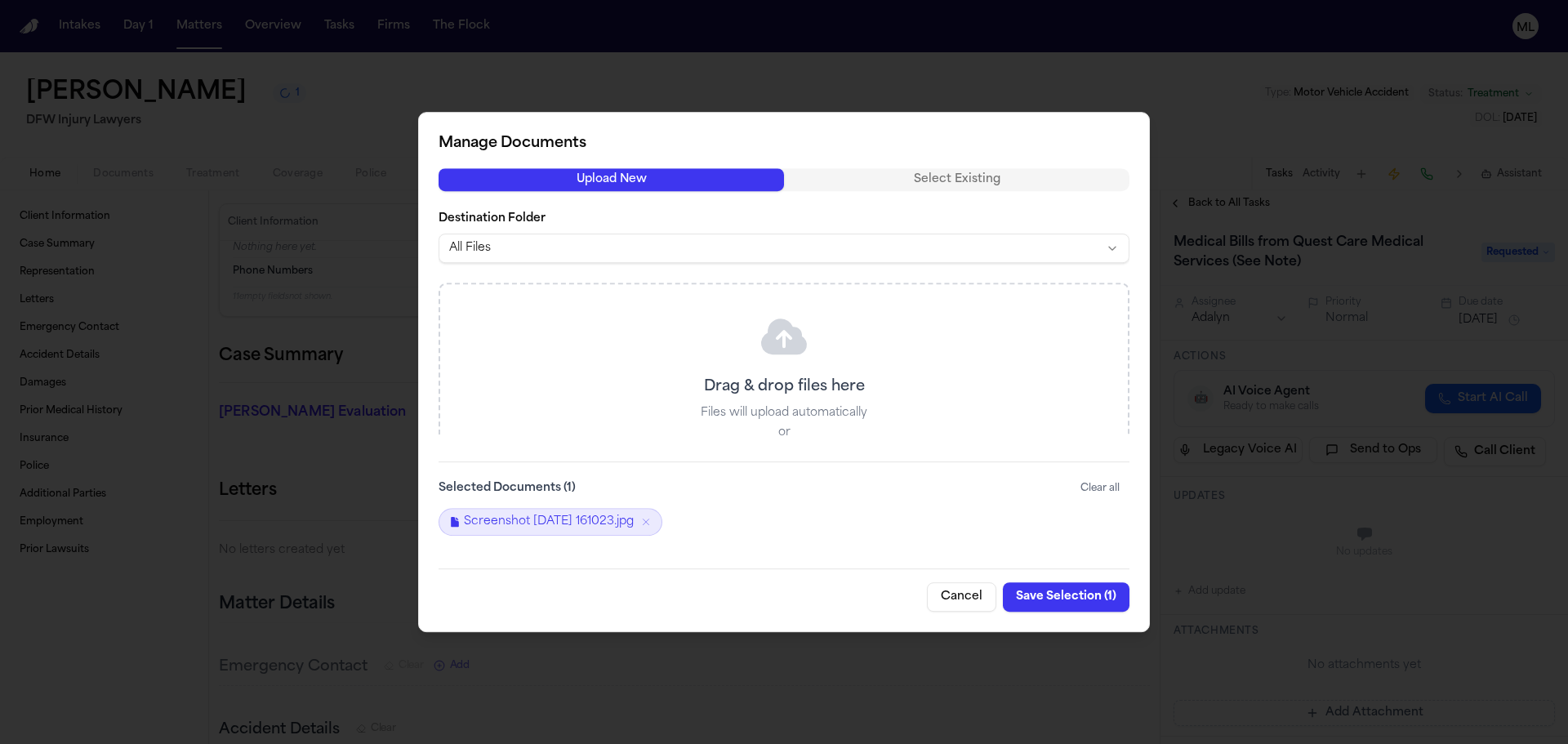
click at [1050, 594] on button "Save Selection ( 1 )" at bounding box center [1066, 596] width 127 height 29
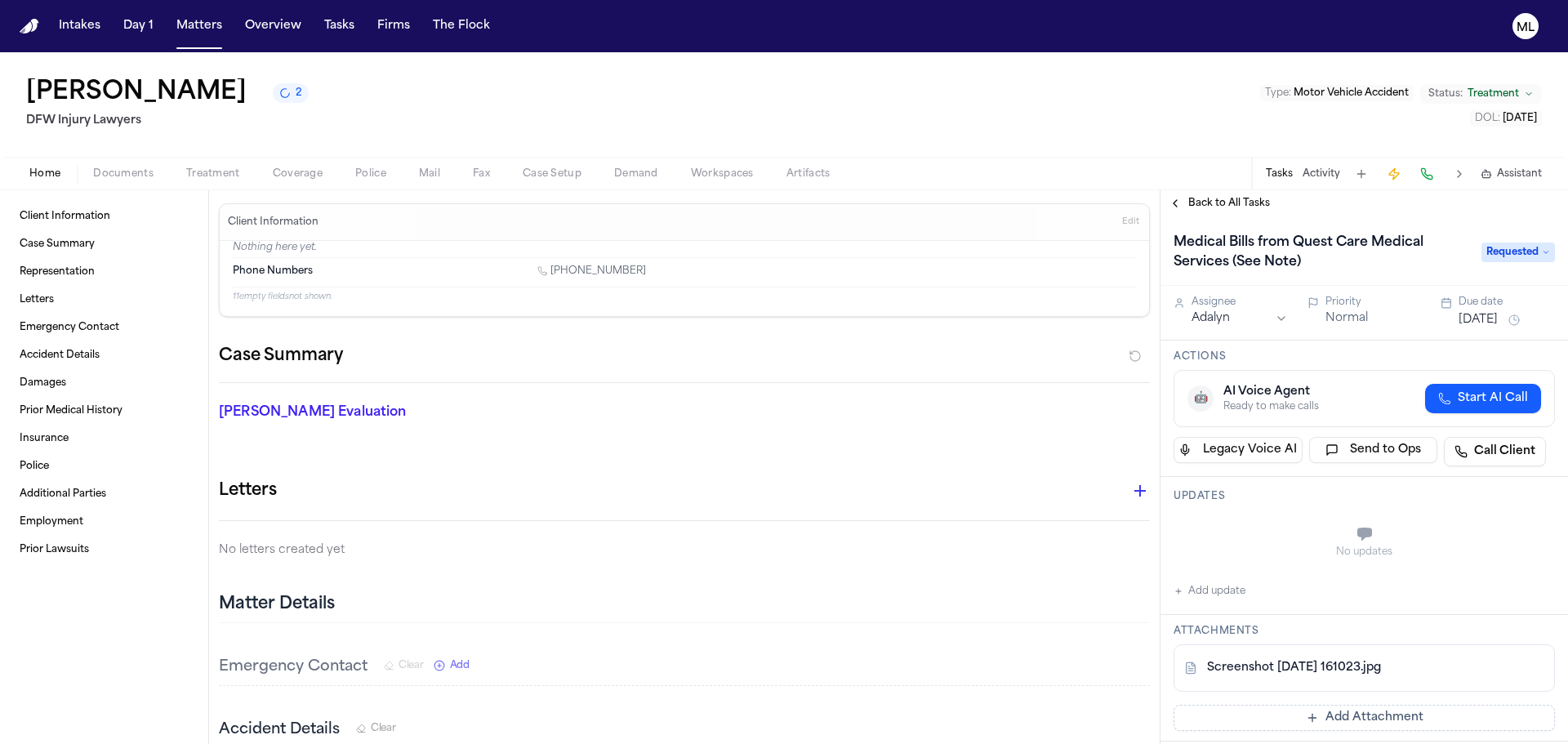
click at [1198, 192] on div "Back to All Tasks" at bounding box center [1364, 203] width 408 height 26
click at [1194, 194] on div "Back to All Tasks" at bounding box center [1364, 203] width 408 height 26
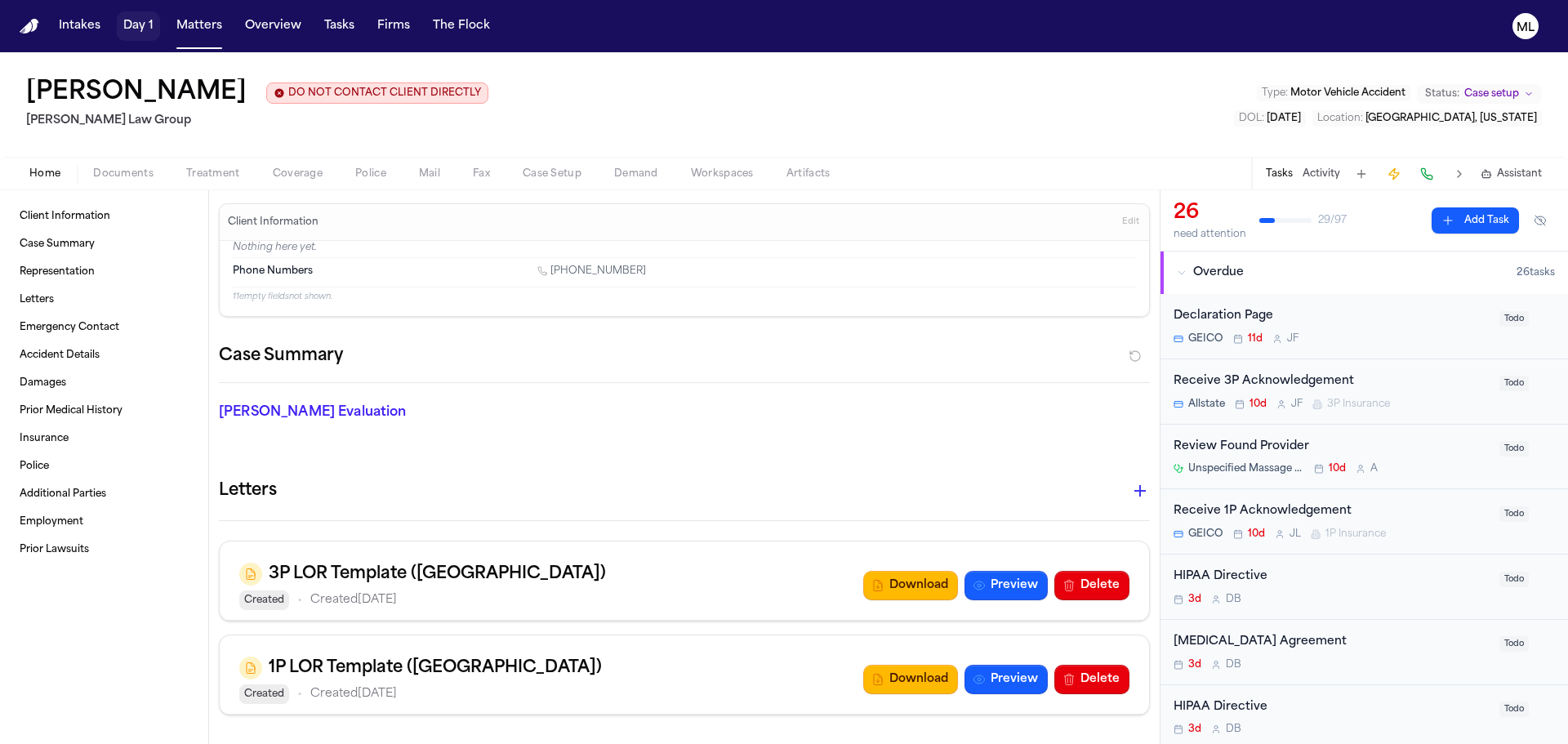
scroll to position [1959, 0]
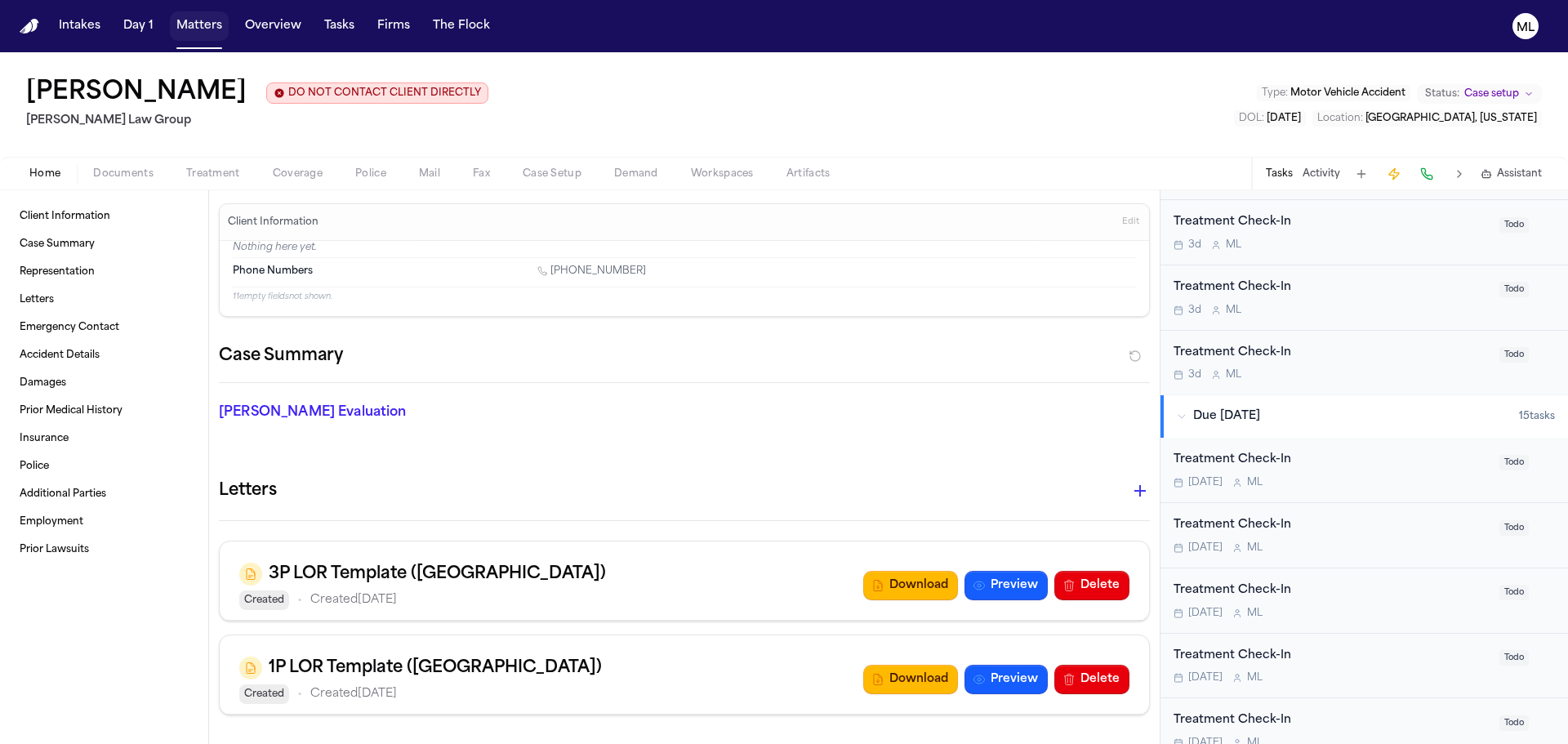
click at [190, 23] on button "Matters" at bounding box center [199, 25] width 59 height 29
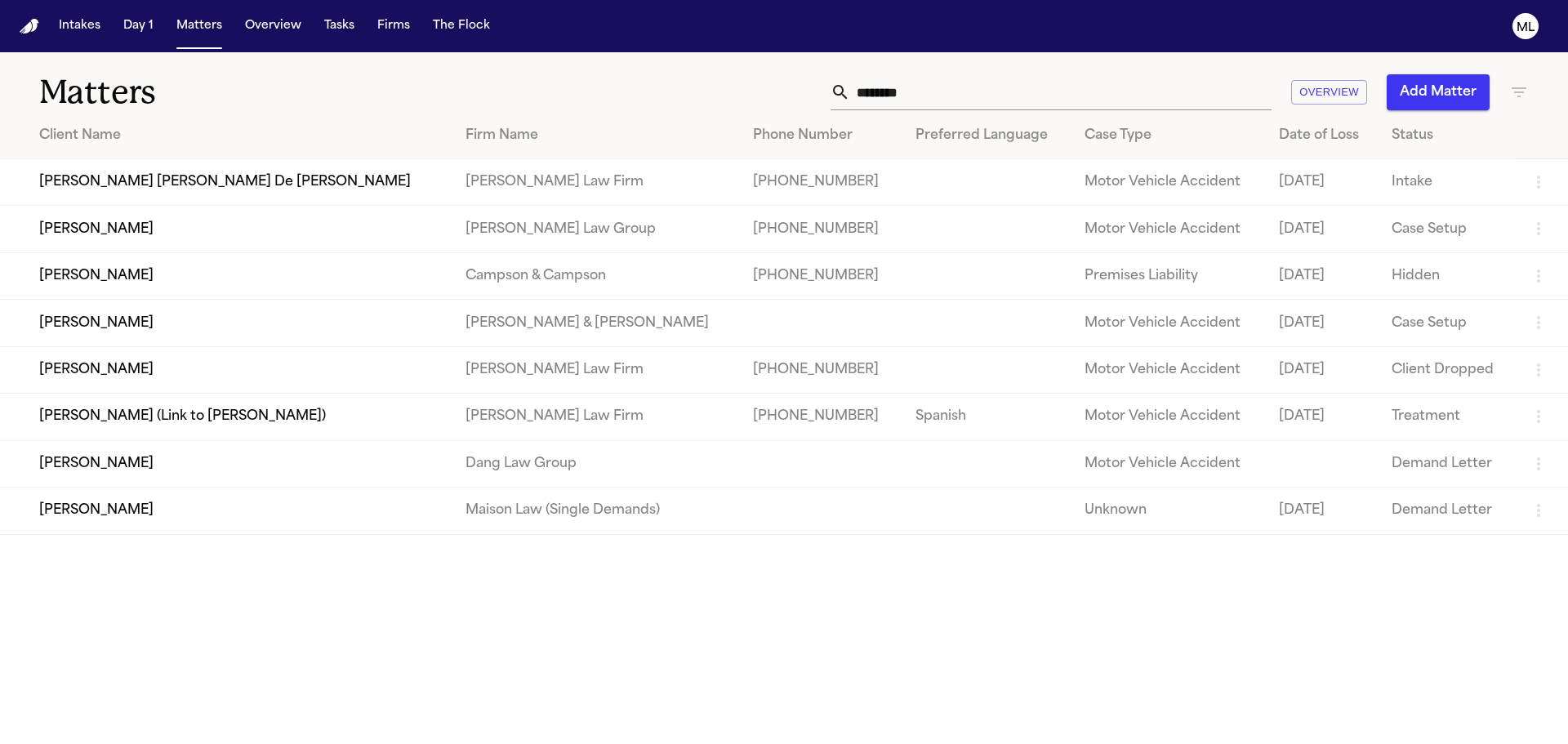
drag, startPoint x: 1001, startPoint y: 81, endPoint x: 805, endPoint y: 79, distance: 196.0
click at [805, 79] on div "******** Overview Add Matter" at bounding box center [1000, 92] width 1056 height 36
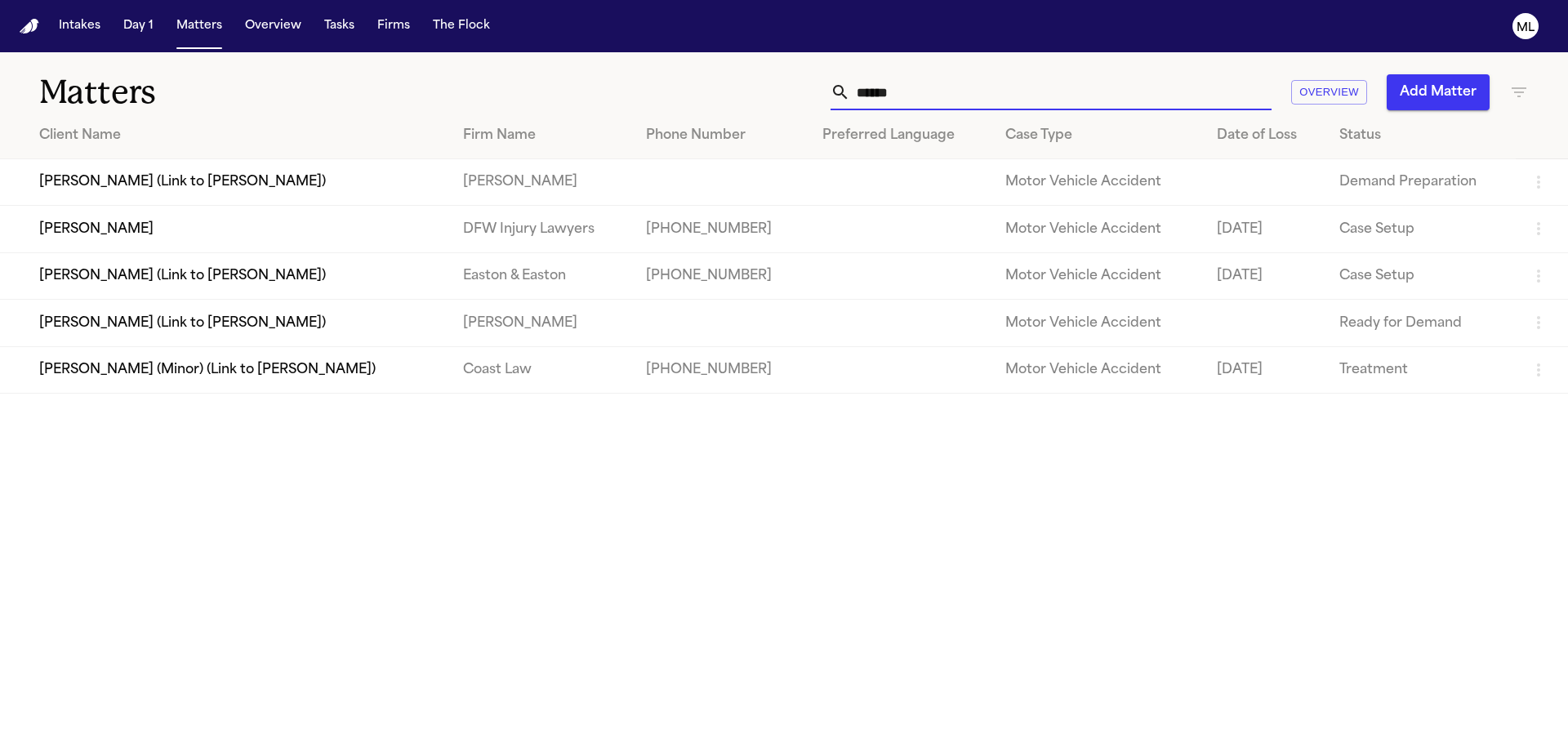
type input "******"
click at [282, 229] on td "Vanessa Hansken" at bounding box center [225, 230] width 450 height 47
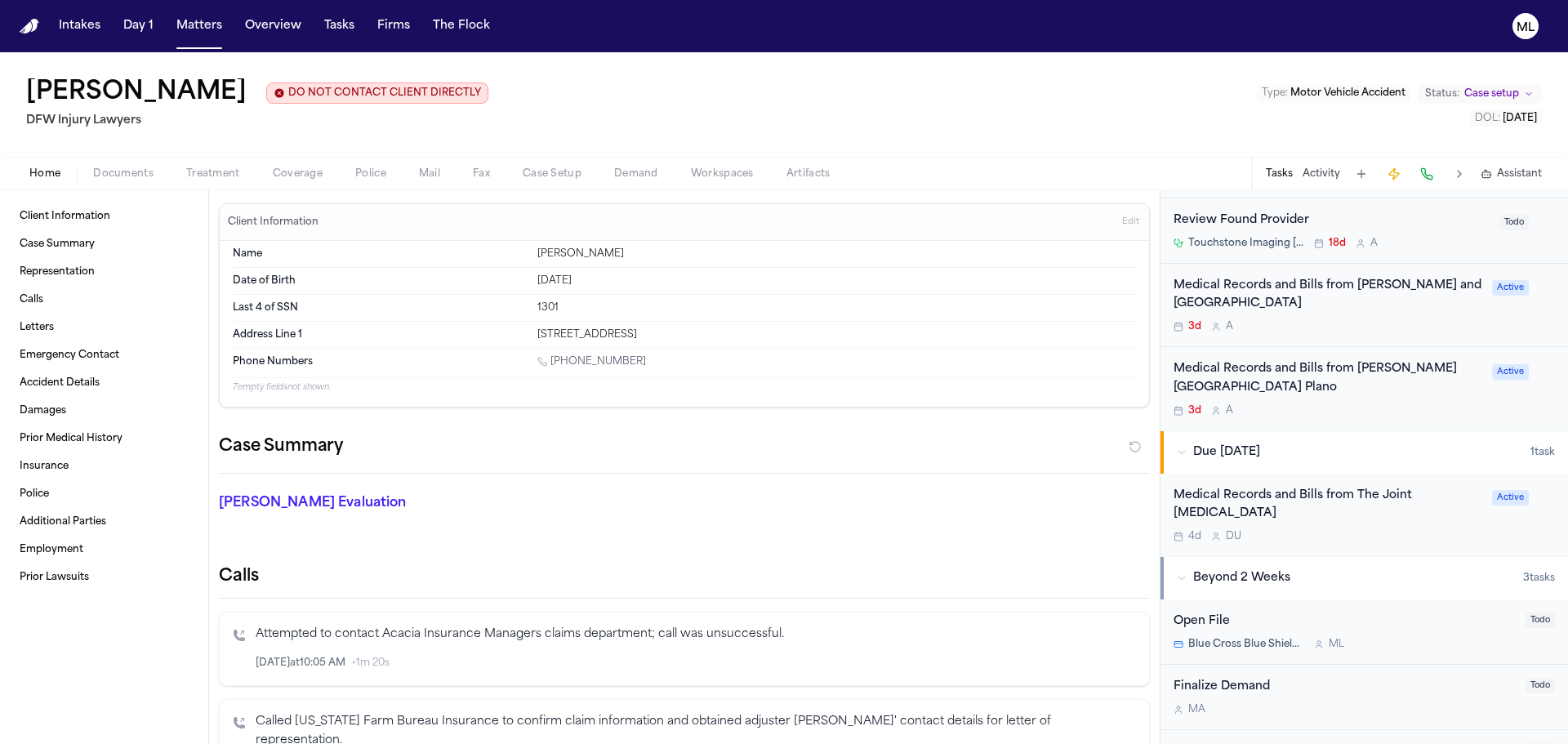
scroll to position [653, 0]
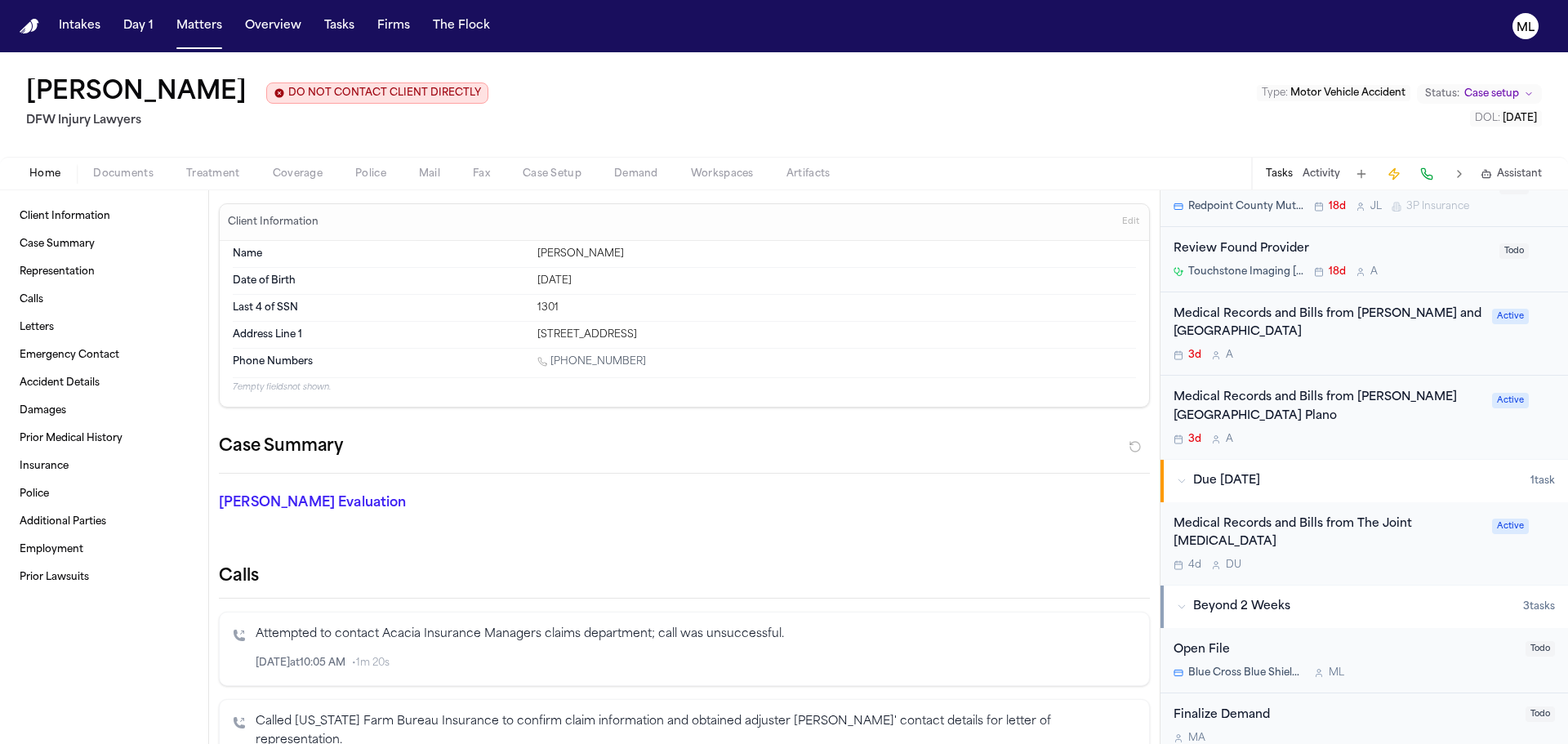
click at [1422, 358] on div "3d A" at bounding box center [1327, 355] width 308 height 13
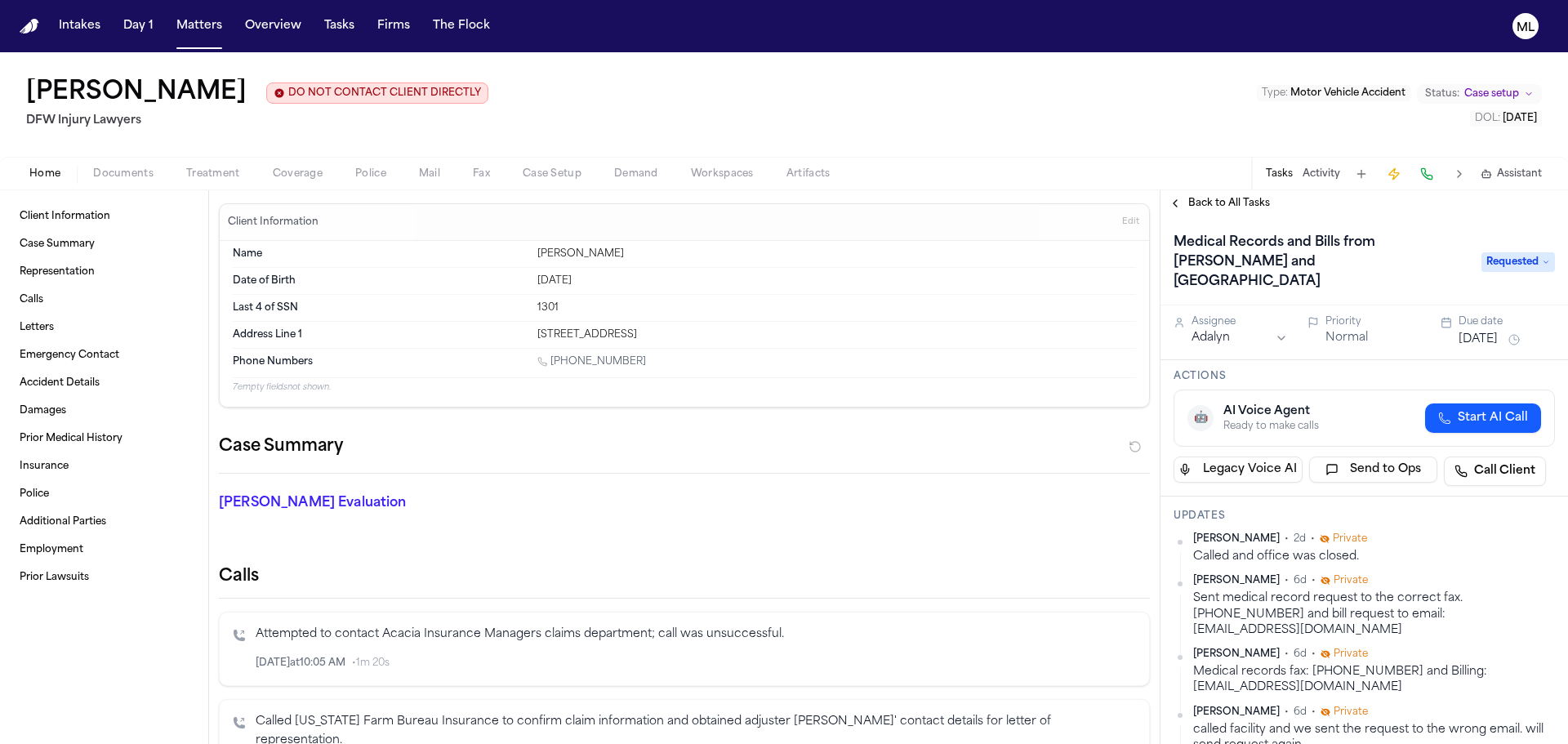
click at [1206, 201] on span "Back to All Tasks" at bounding box center [1229, 203] width 82 height 13
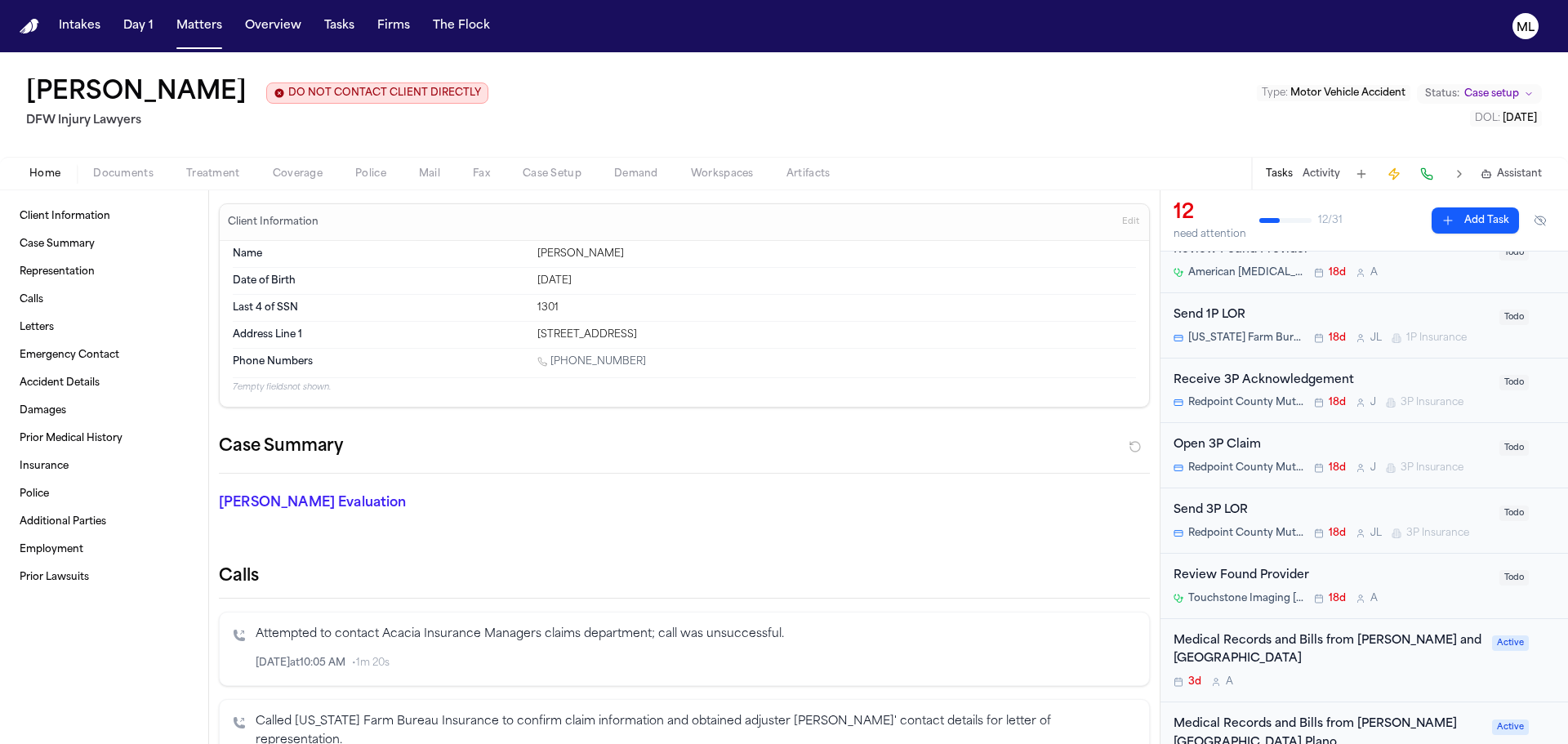
scroll to position [572, 0]
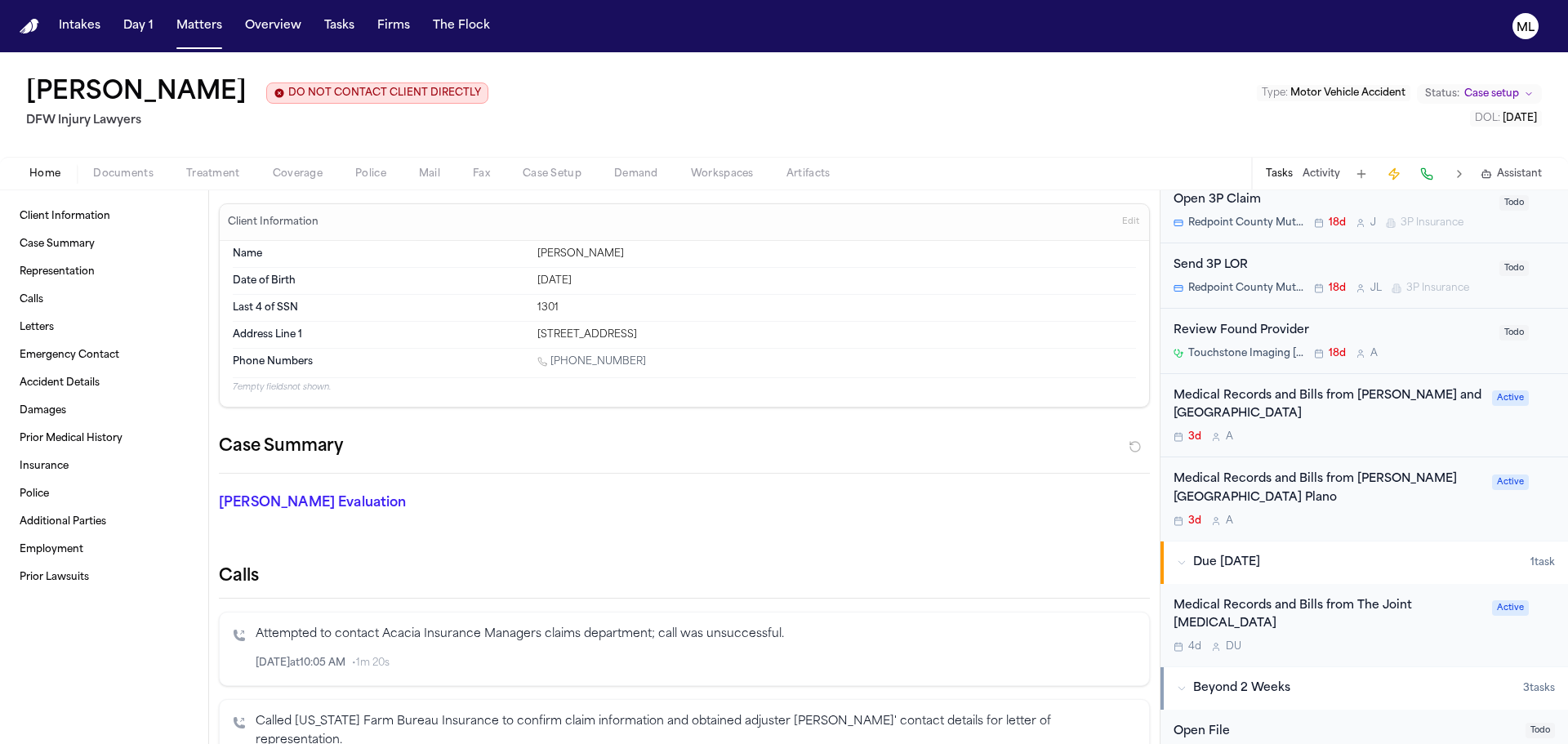
click at [1441, 517] on div "3d A" at bounding box center [1327, 521] width 308 height 13
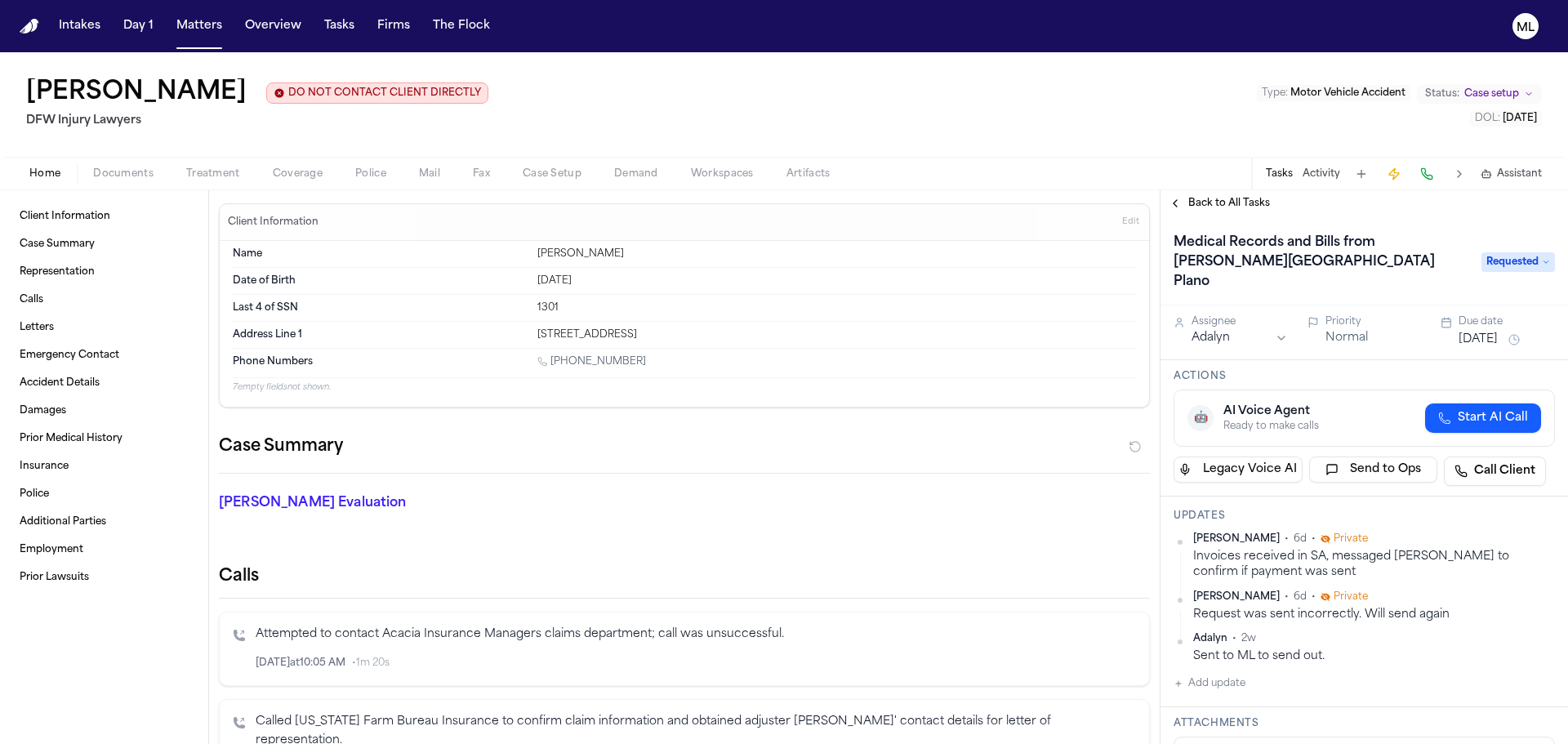
click at [1187, 208] on button "Back to All Tasks" at bounding box center [1218, 203] width 117 height 13
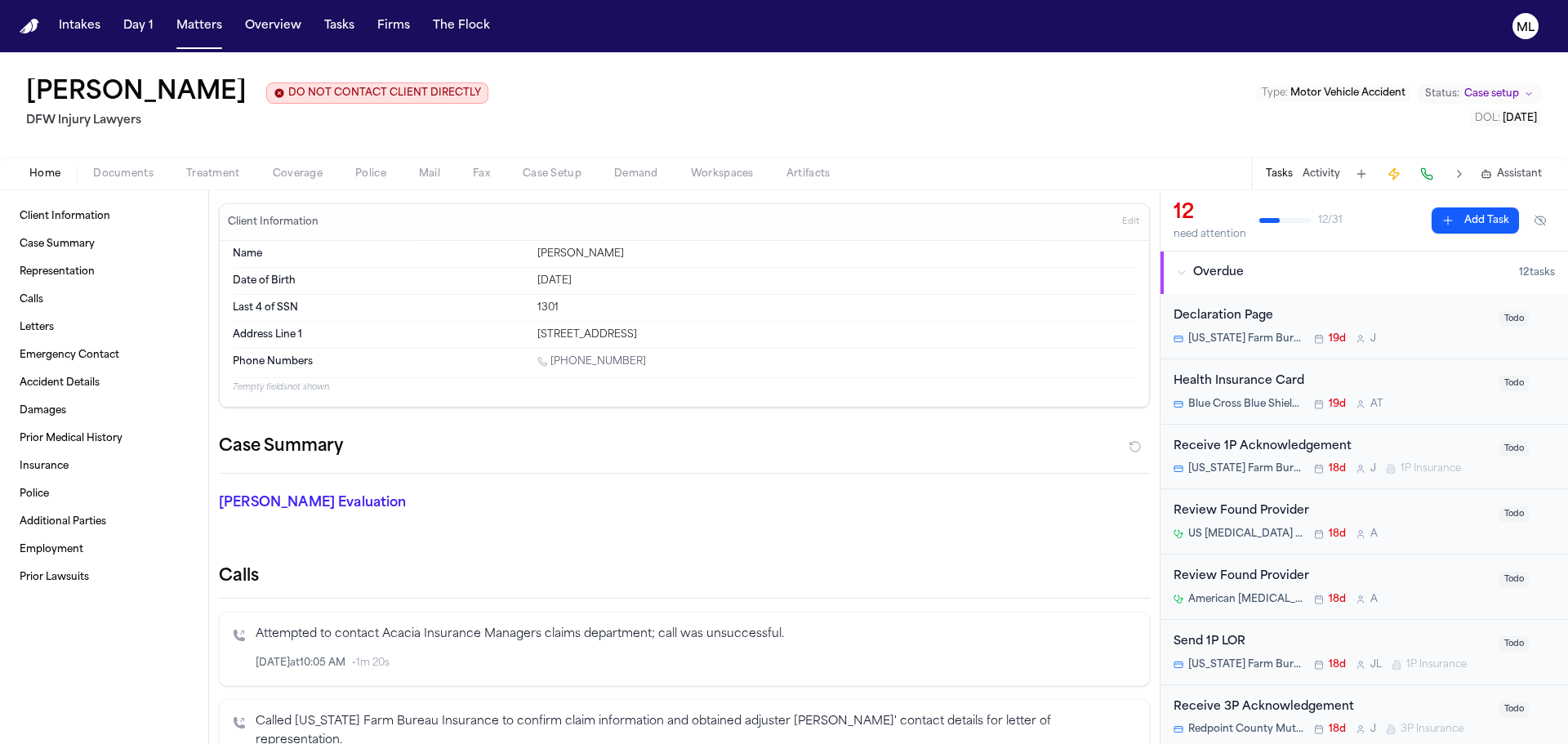
click at [198, 41] on nav "Intakes Day 1 Matters Overview Tasks Firms The Flock ML" at bounding box center [784, 26] width 1568 height 52
click at [205, 23] on button "Matters" at bounding box center [199, 25] width 59 height 29
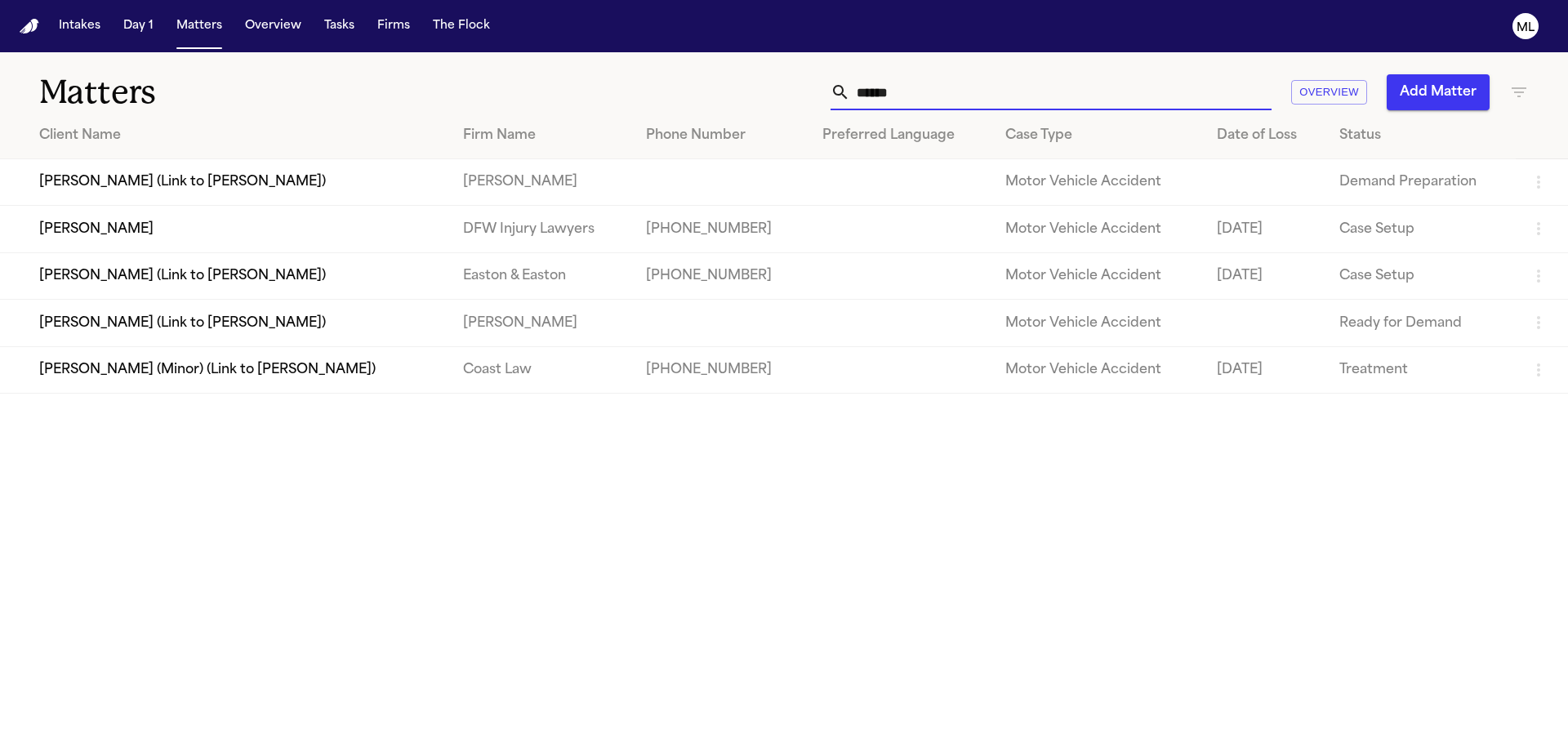
drag, startPoint x: 1011, startPoint y: 91, endPoint x: 807, endPoint y: 89, distance: 204.0
click at [807, 89] on div "****** Overview Add Matter" at bounding box center [1000, 92] width 1056 height 36
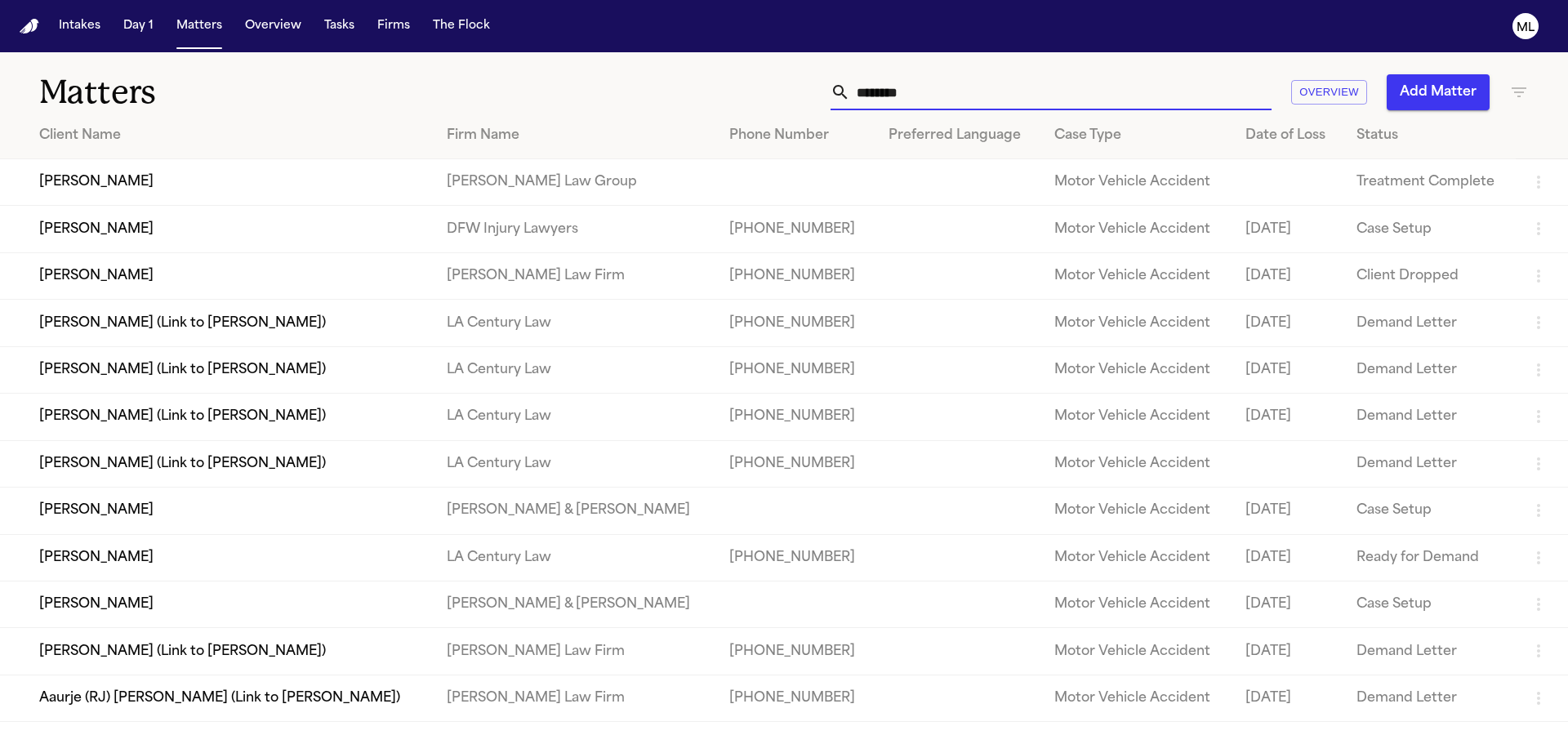
type input "********"
click at [318, 230] on td "Lashanda Anderson-Davis" at bounding box center [217, 230] width 434 height 47
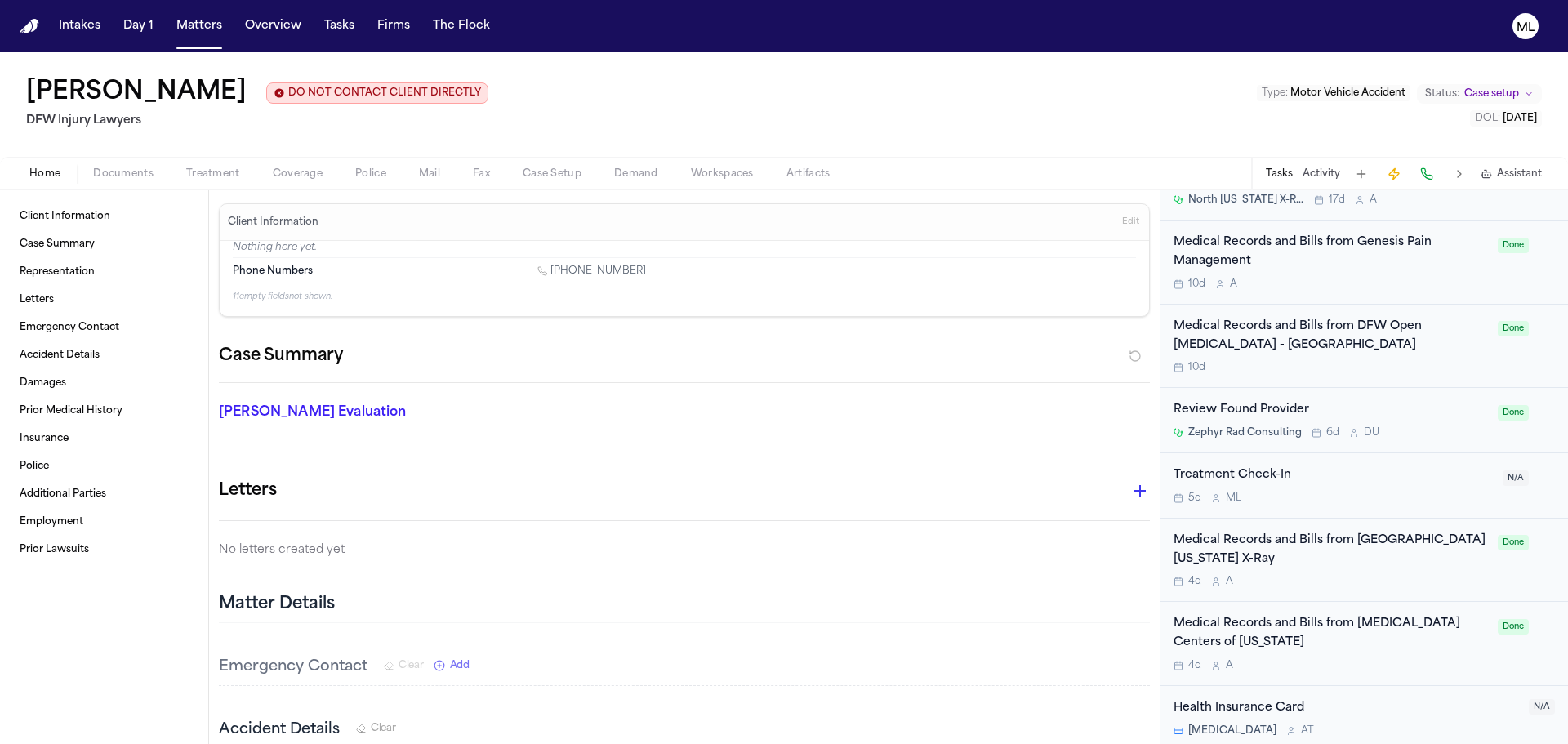
scroll to position [1959, 0]
click at [1399, 573] on div "4d A" at bounding box center [1330, 580] width 314 height 13
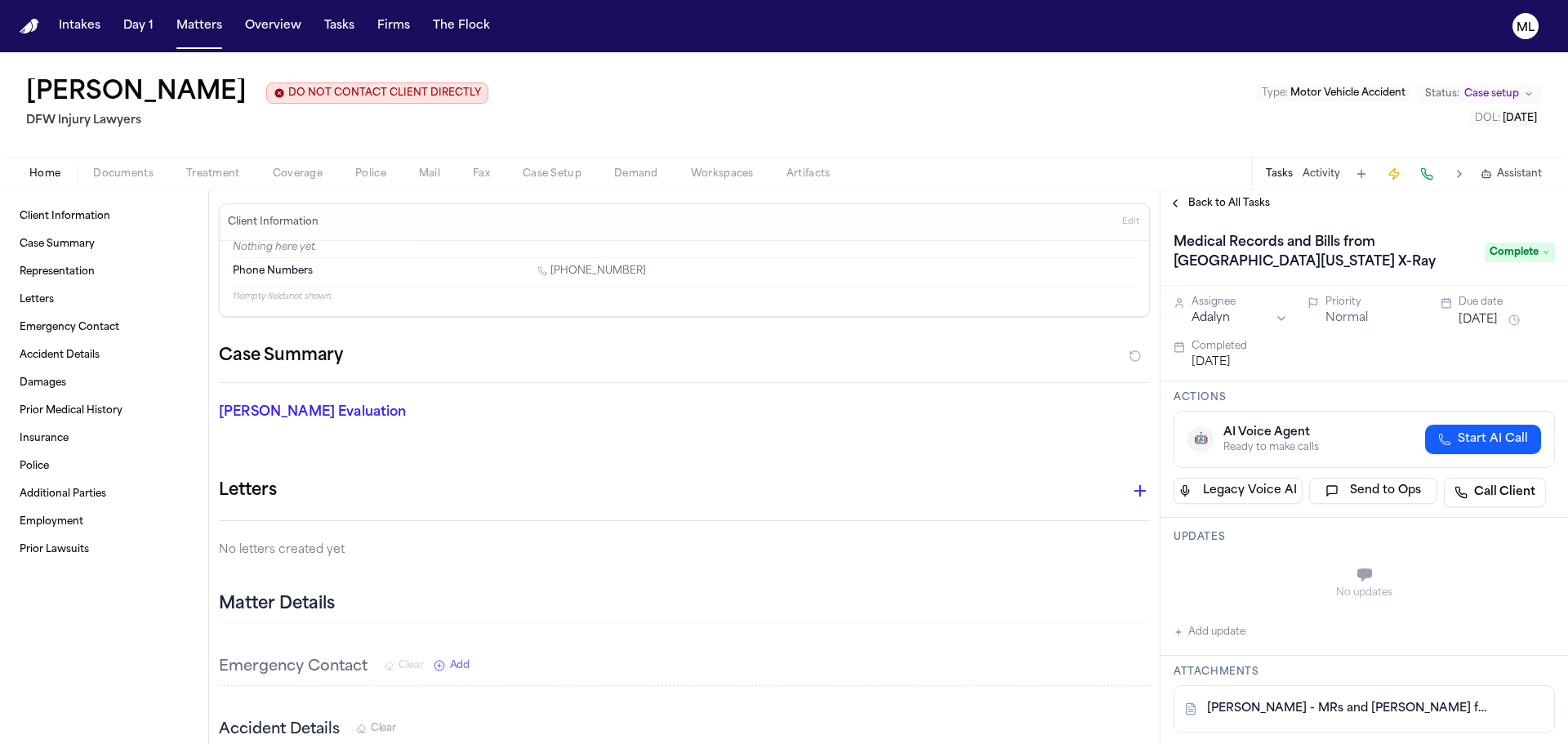
click at [1217, 198] on span "Back to All Tasks" at bounding box center [1229, 203] width 82 height 13
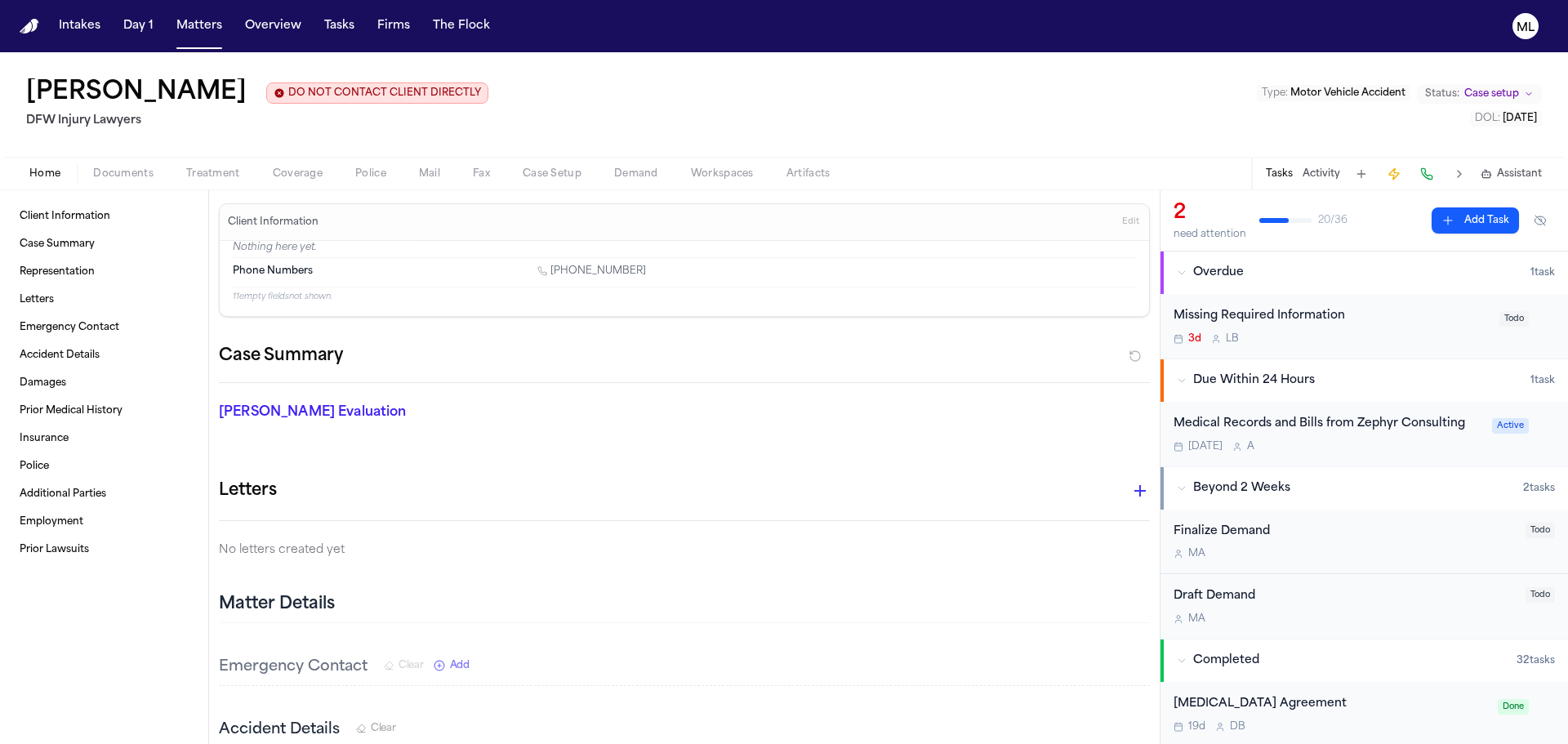
click at [1402, 445] on div "Today A" at bounding box center [1327, 447] width 308 height 13
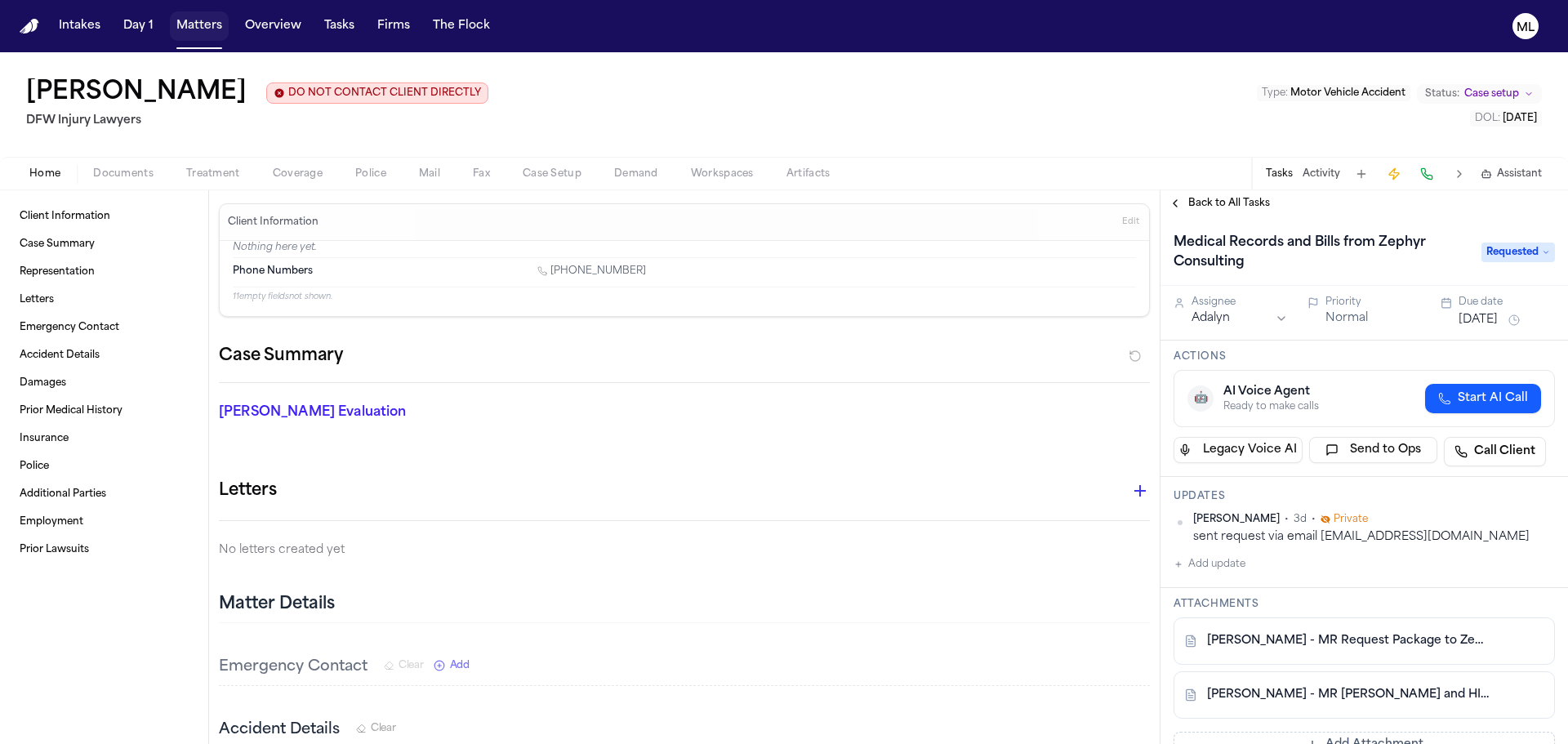
click at [183, 37] on button "Matters" at bounding box center [199, 25] width 59 height 29
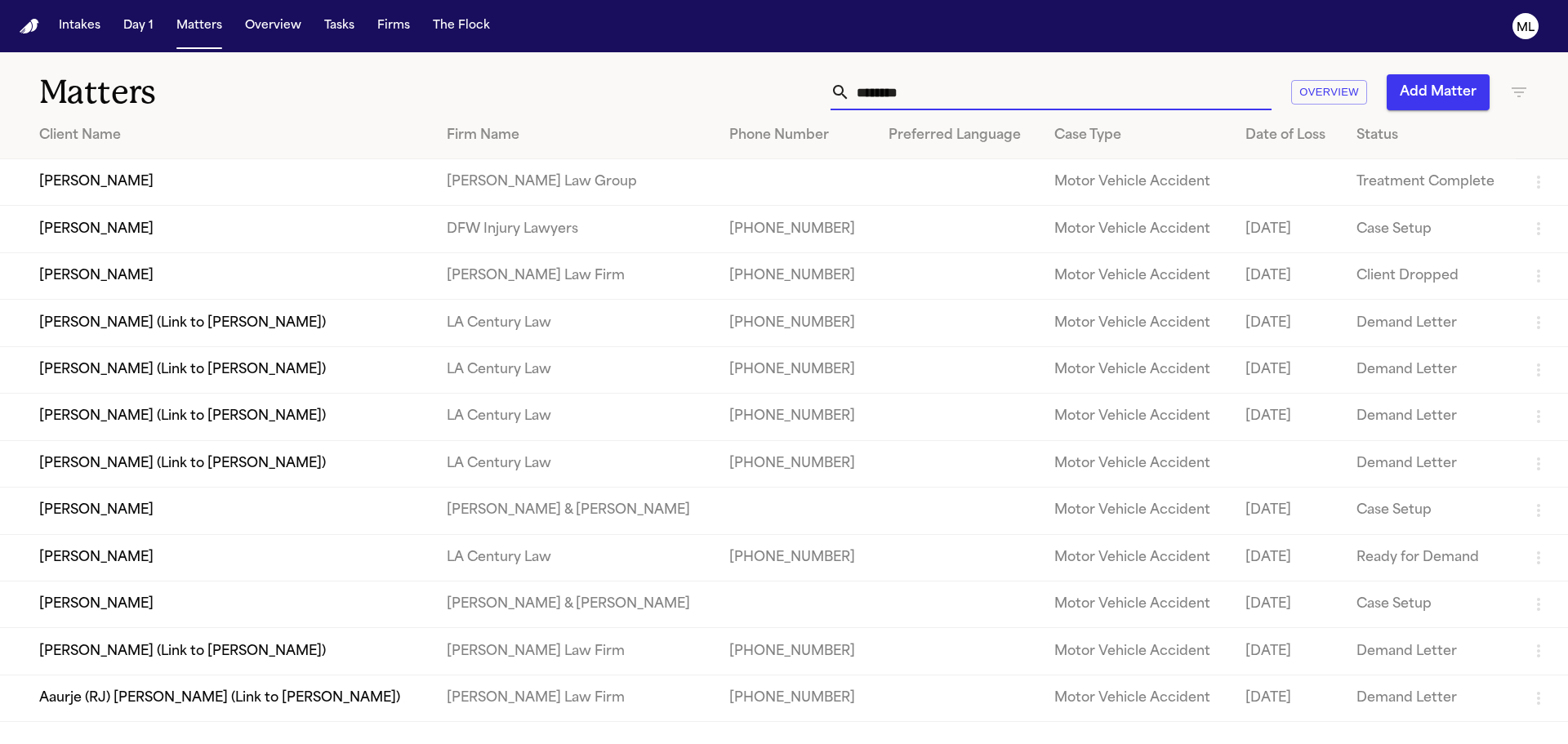
drag, startPoint x: 993, startPoint y: 95, endPoint x: 740, endPoint y: 84, distance: 253.2
click at [739, 85] on div "******** Overview Add Matter" at bounding box center [1000, 92] width 1056 height 36
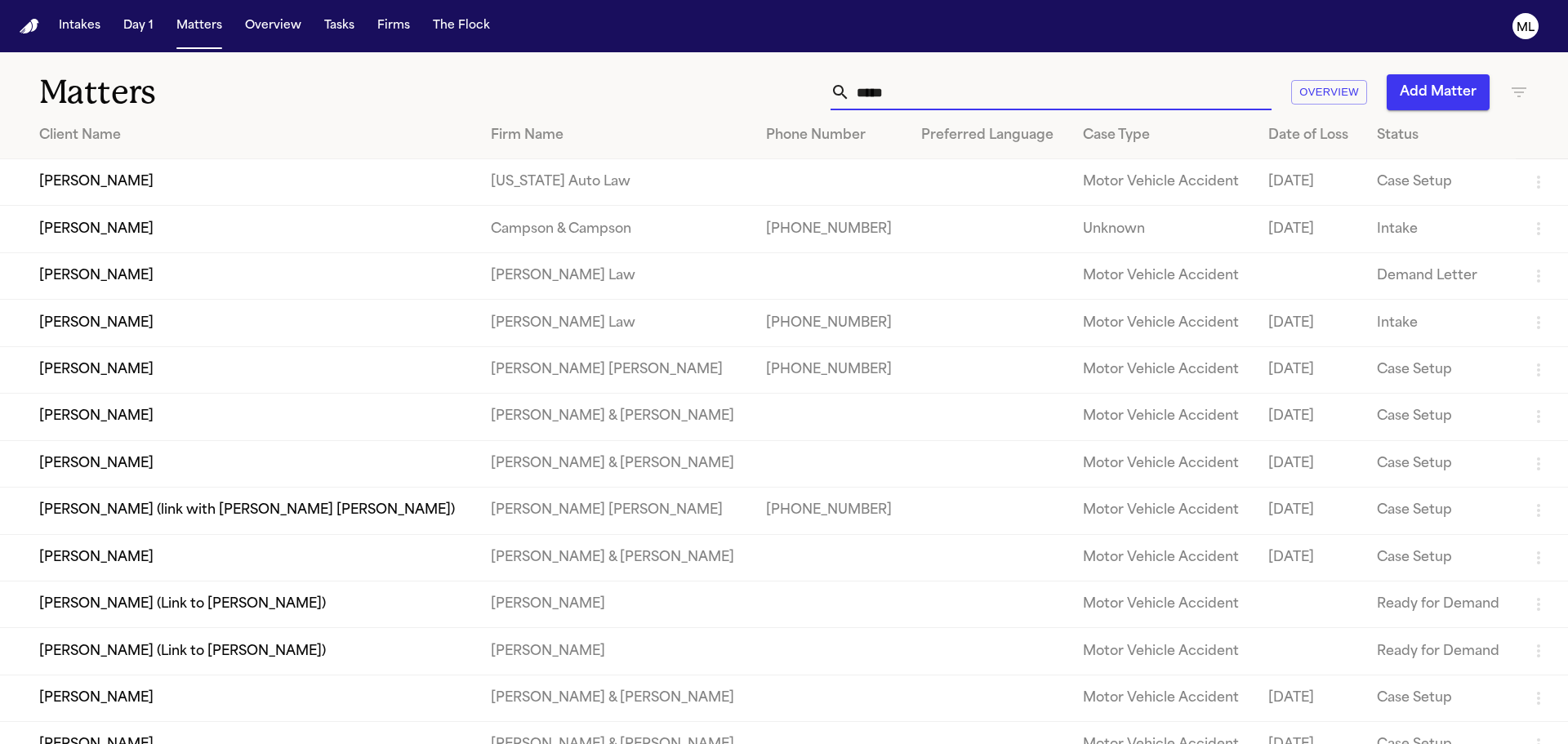
type input "*****"
click at [210, 377] on td "Shaleia Behling" at bounding box center [239, 369] width 478 height 47
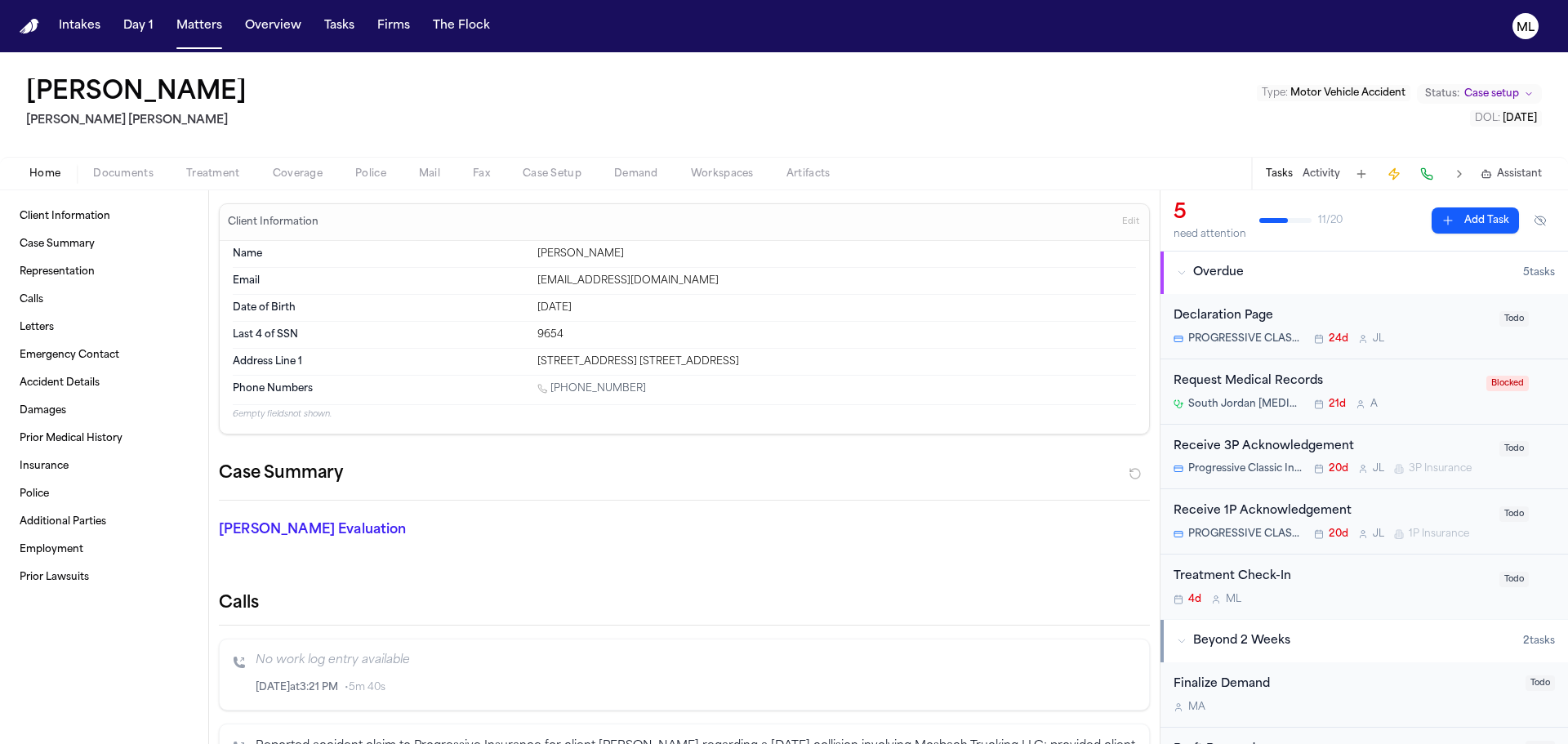
click at [1366, 587] on div "Treatment Check-In 4d M L" at bounding box center [1331, 587] width 316 height 38
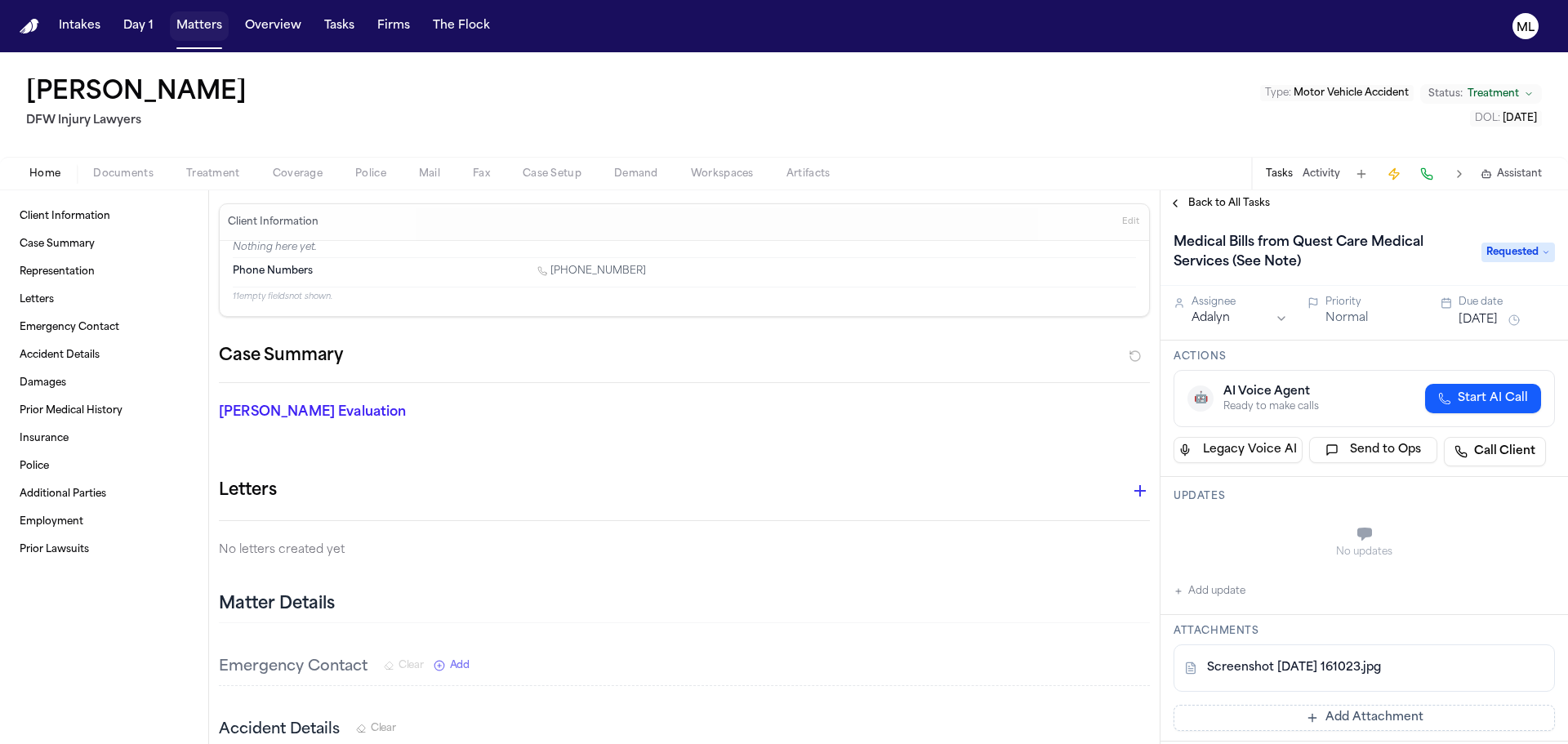
click at [192, 26] on button "Matters" at bounding box center [199, 25] width 59 height 29
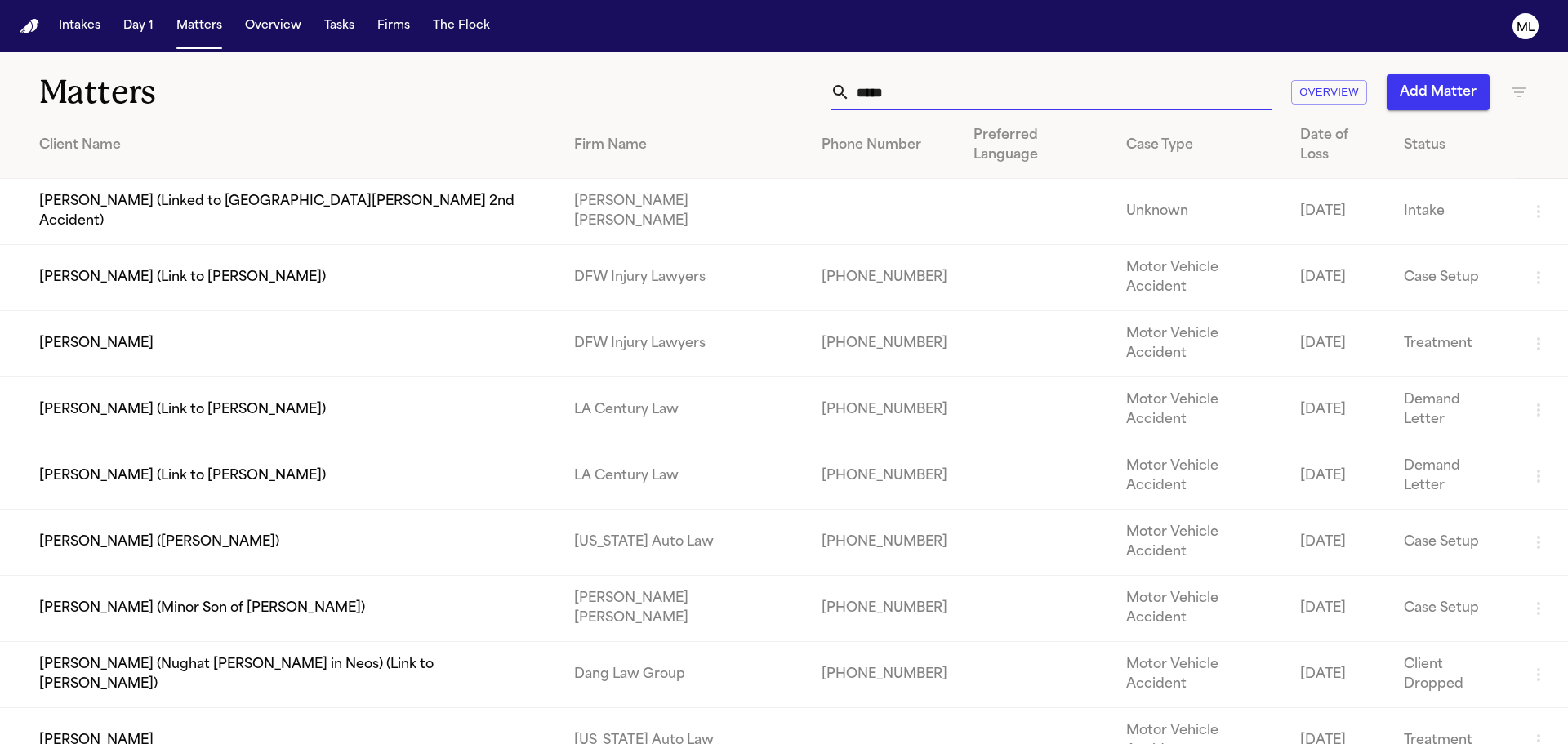
drag, startPoint x: 909, startPoint y: 96, endPoint x: 817, endPoint y: 87, distance: 92.4
click at [813, 93] on div "***** Overview Add Matter" at bounding box center [1000, 92] width 1056 height 36
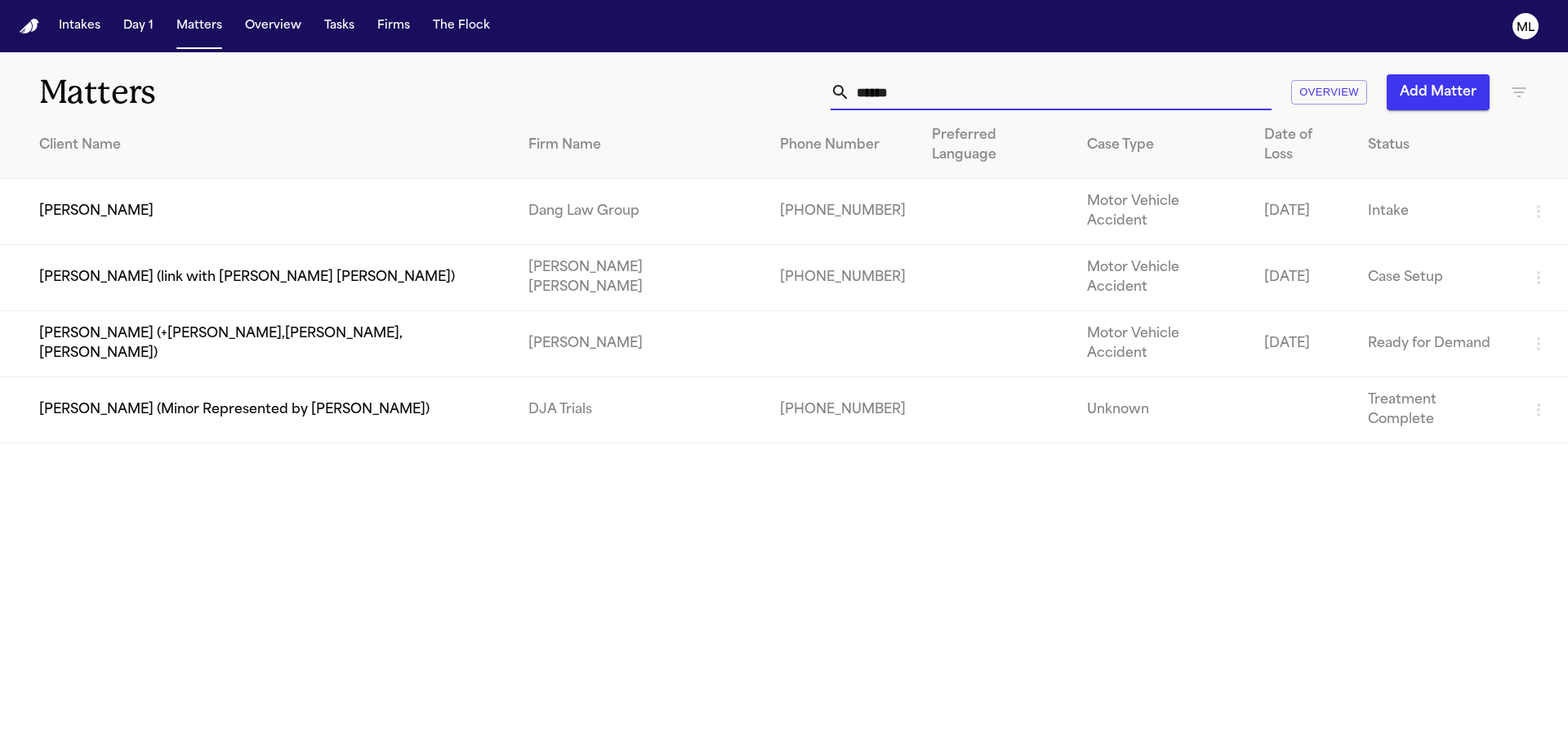
type input "******"
click at [334, 184] on td "[PERSON_NAME]" at bounding box center [258, 212] width 515 height 67
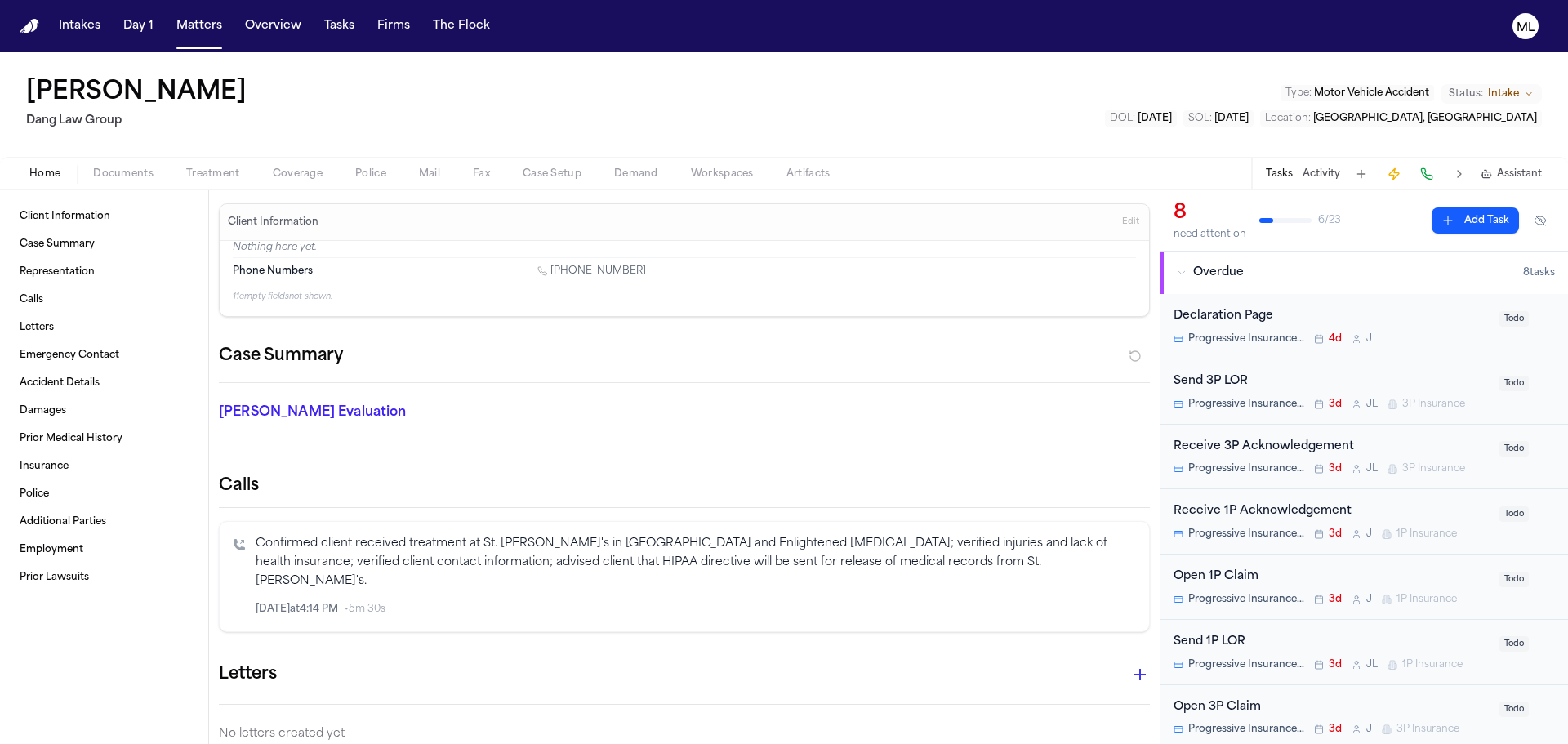
click at [1508, 90] on span "Intake" at bounding box center [1502, 94] width 31 height 13
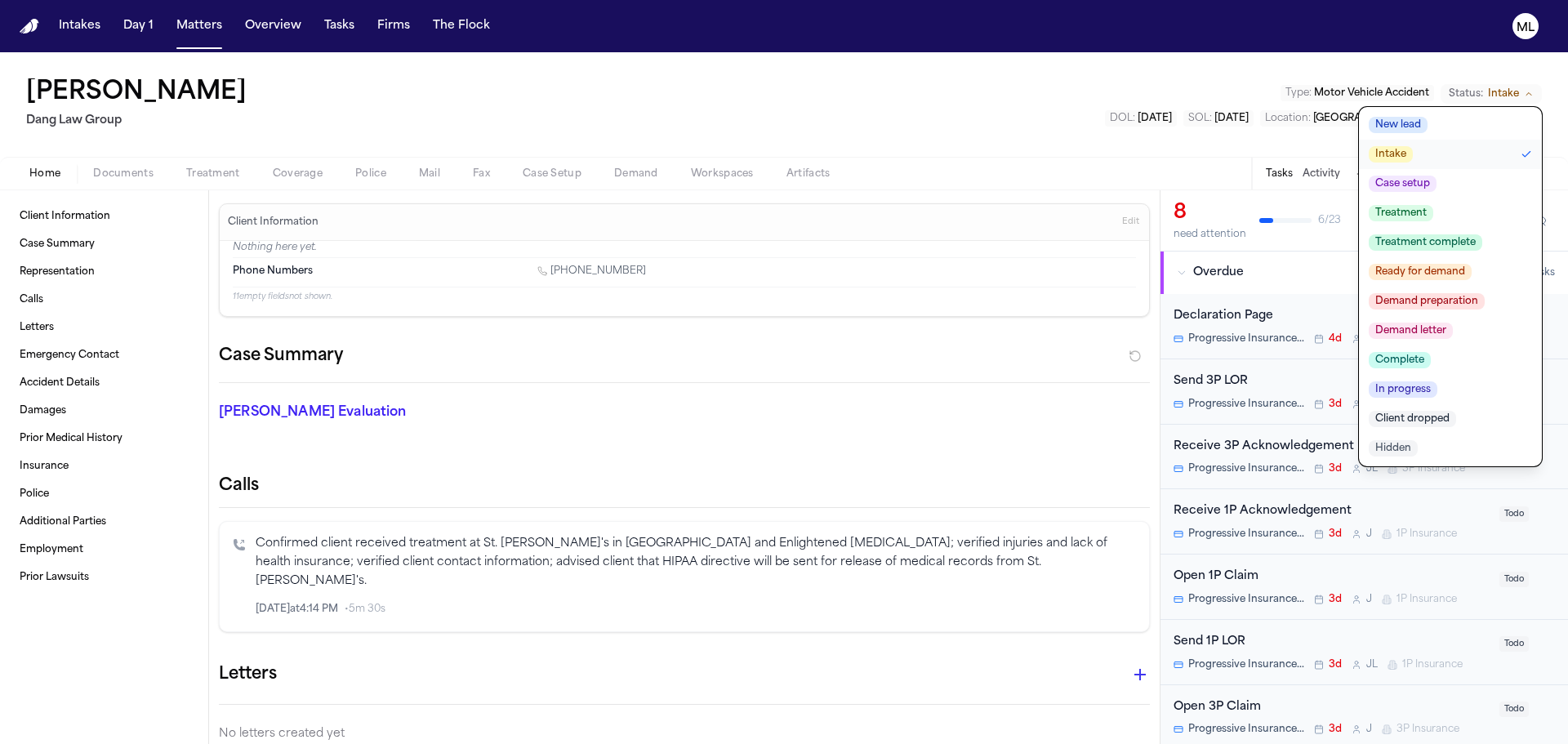
click at [1442, 422] on span "Client dropped" at bounding box center [1411, 418] width 87 height 16
